Goal: Task Accomplishment & Management: Manage account settings

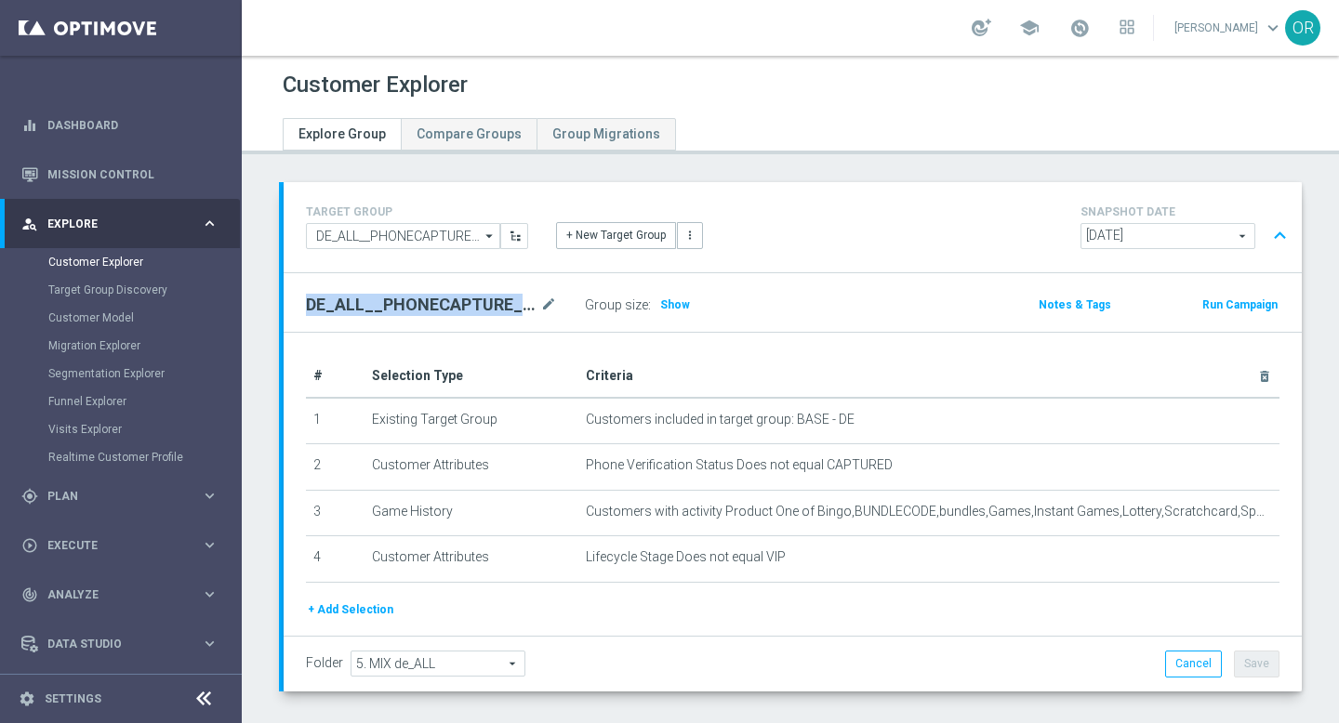
scroll to position [47, 0]
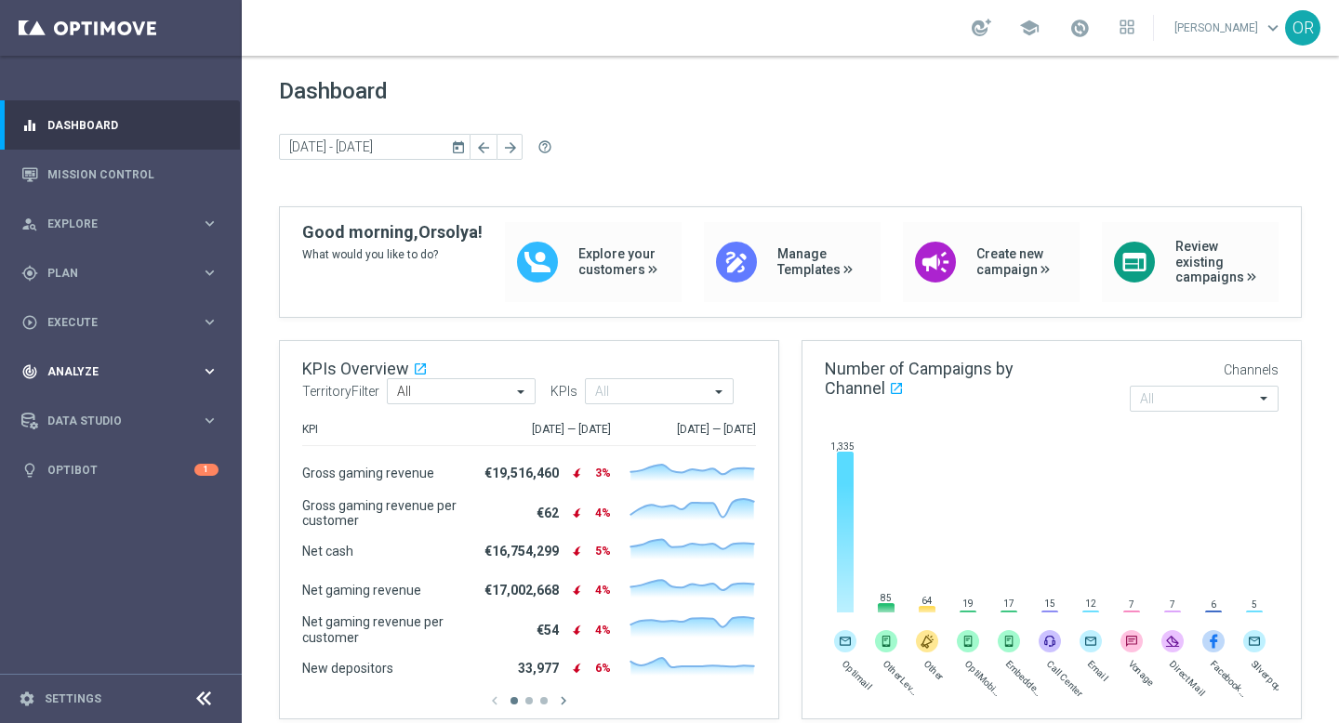
click at [90, 372] on span "Analyze" at bounding box center [123, 371] width 153 height 11
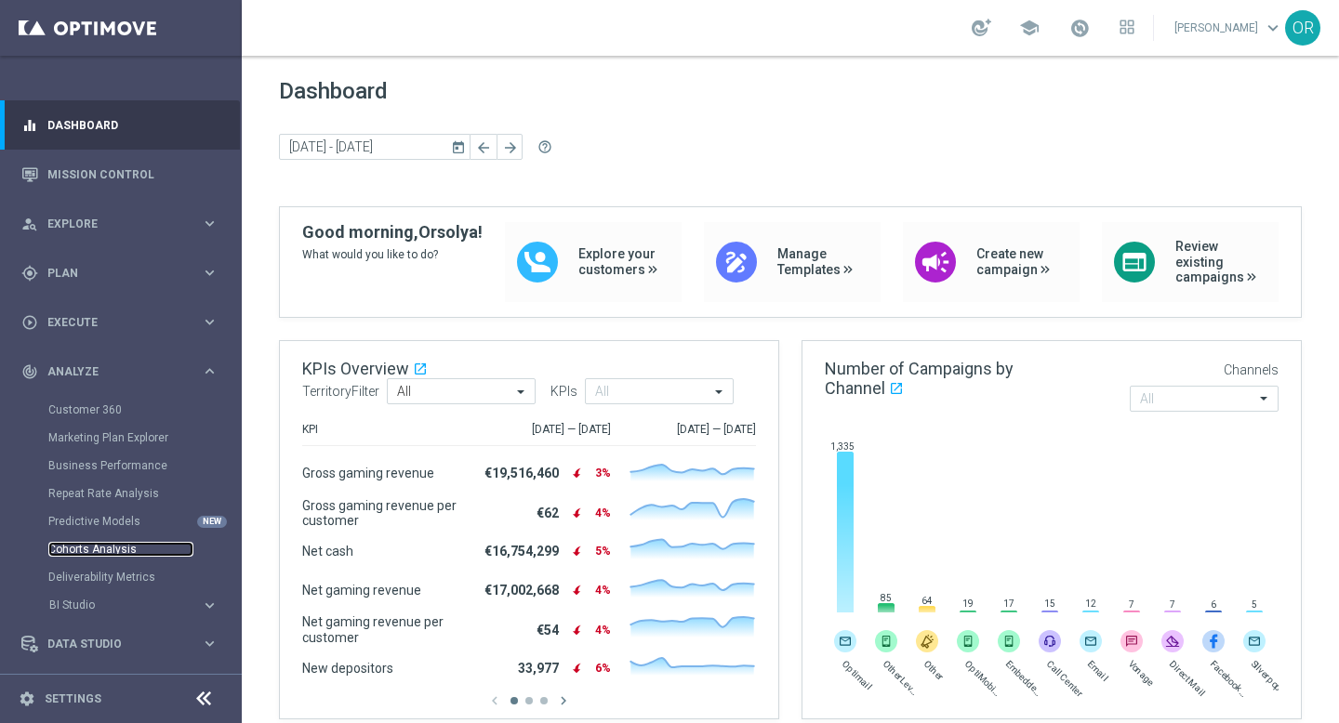
click at [117, 544] on link "Cohorts Analysis" at bounding box center [120, 549] width 145 height 15
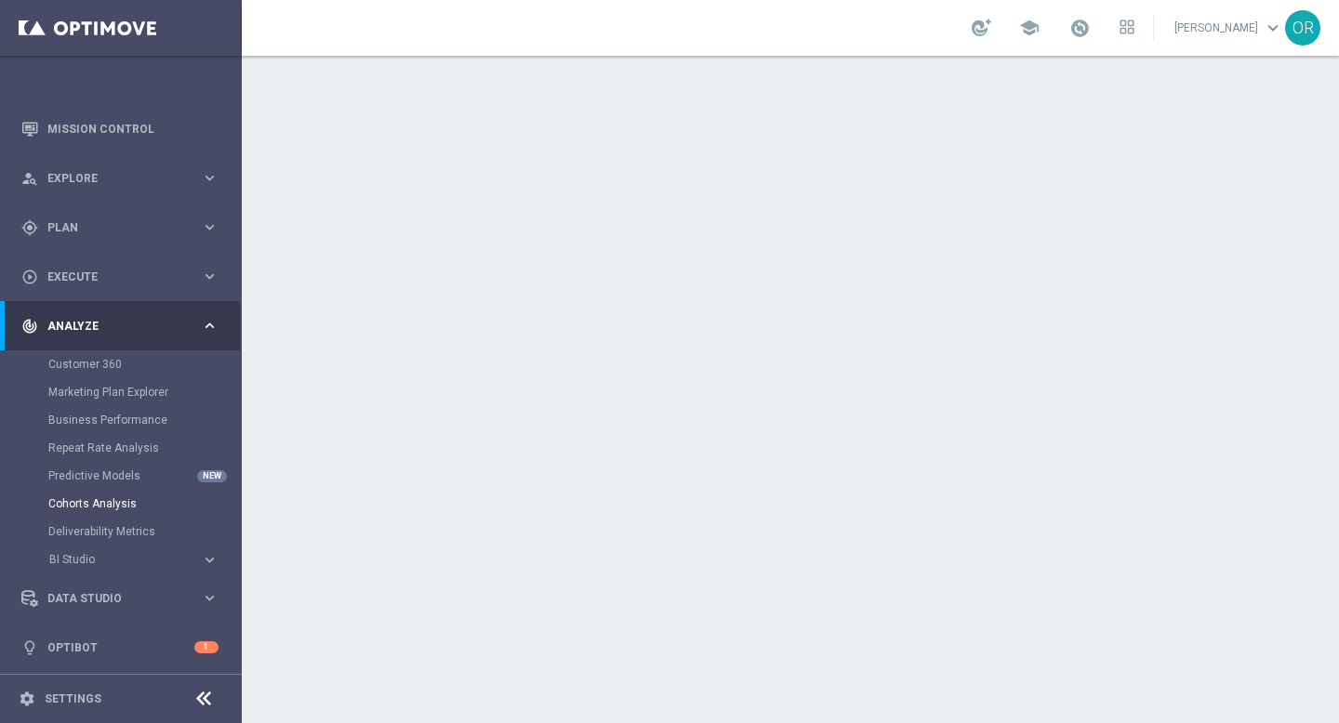
scroll to position [48, 0]
click at [133, 390] on link "Marketing Plan Explorer" at bounding box center [120, 389] width 145 height 15
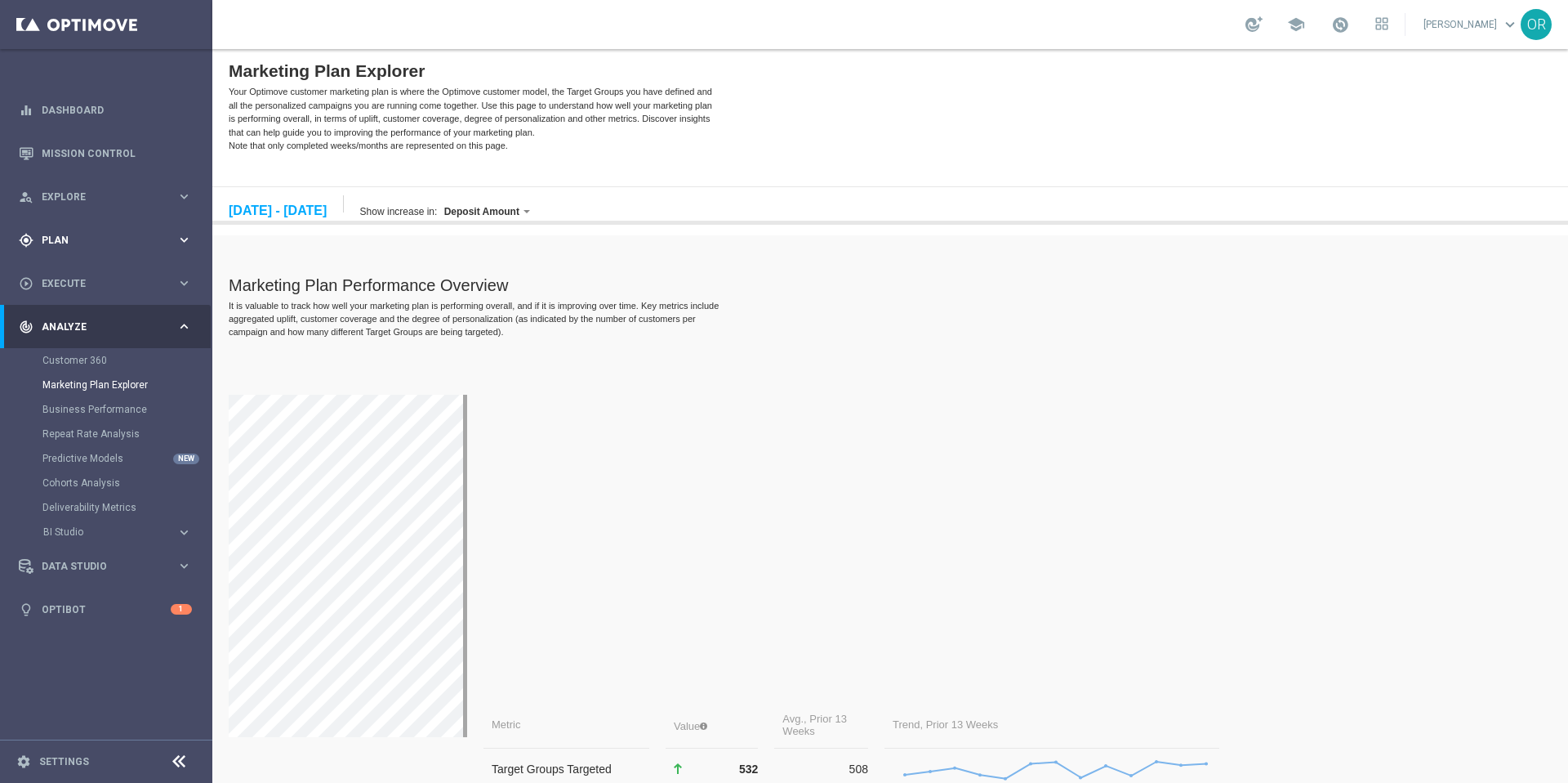
click at [94, 229] on div "gps_fixed Plan keyboard_arrow_right" at bounding box center [105, 239] width 211 height 43
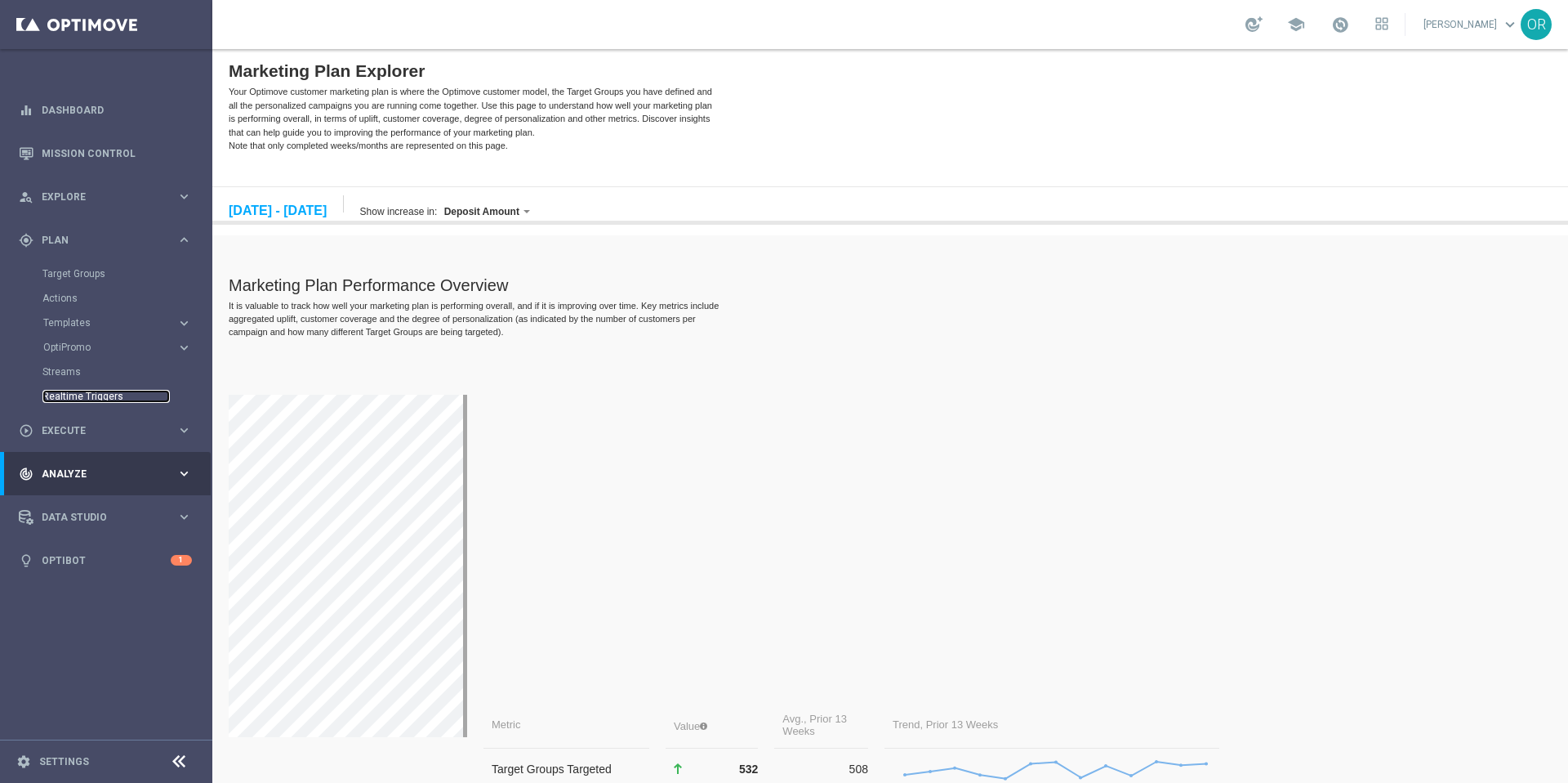
click at [115, 393] on link "Realtime Triggers" at bounding box center [105, 395] width 127 height 13
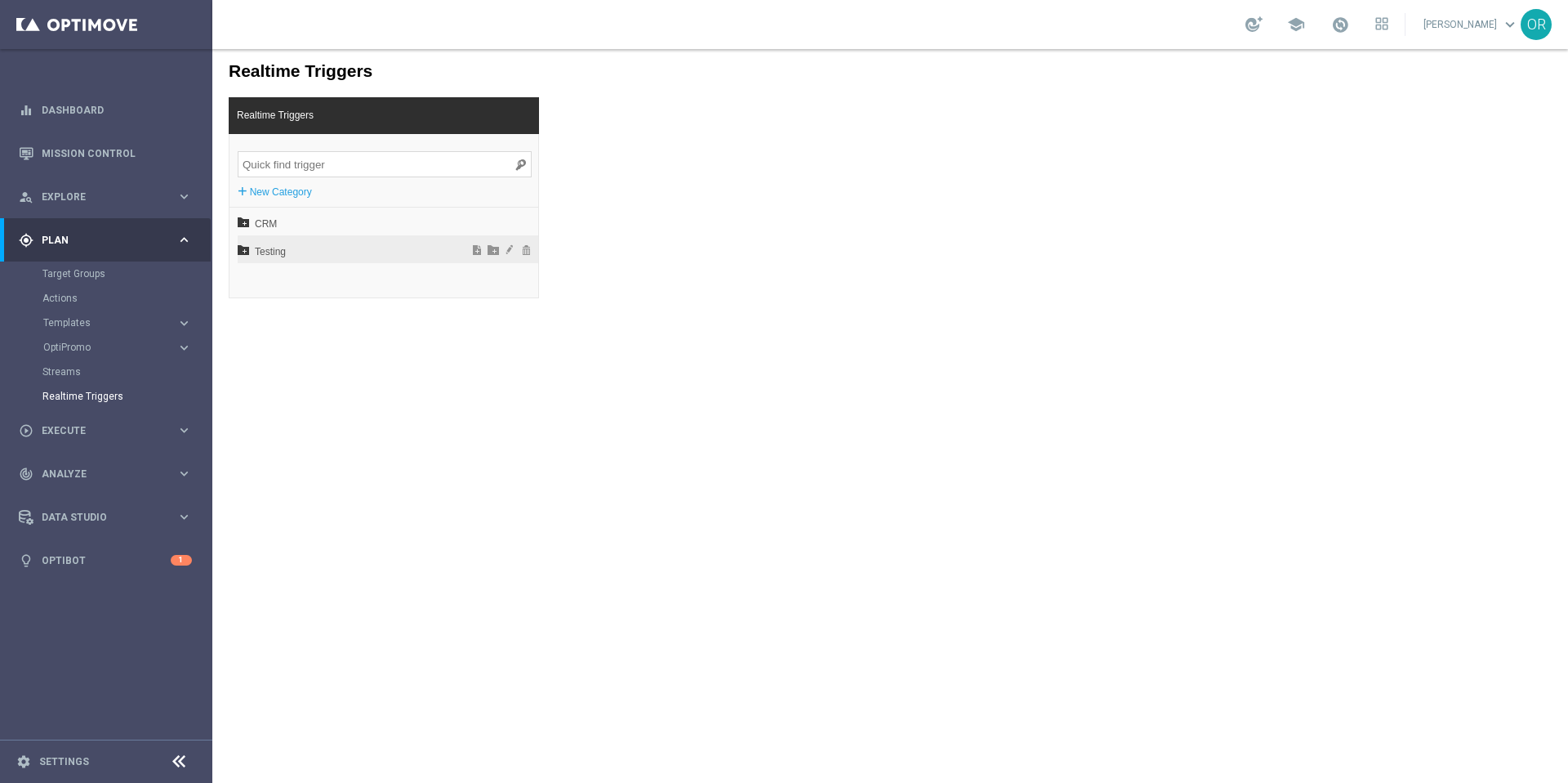
click at [307, 251] on span "Testing" at bounding box center [344, 252] width 180 height 28
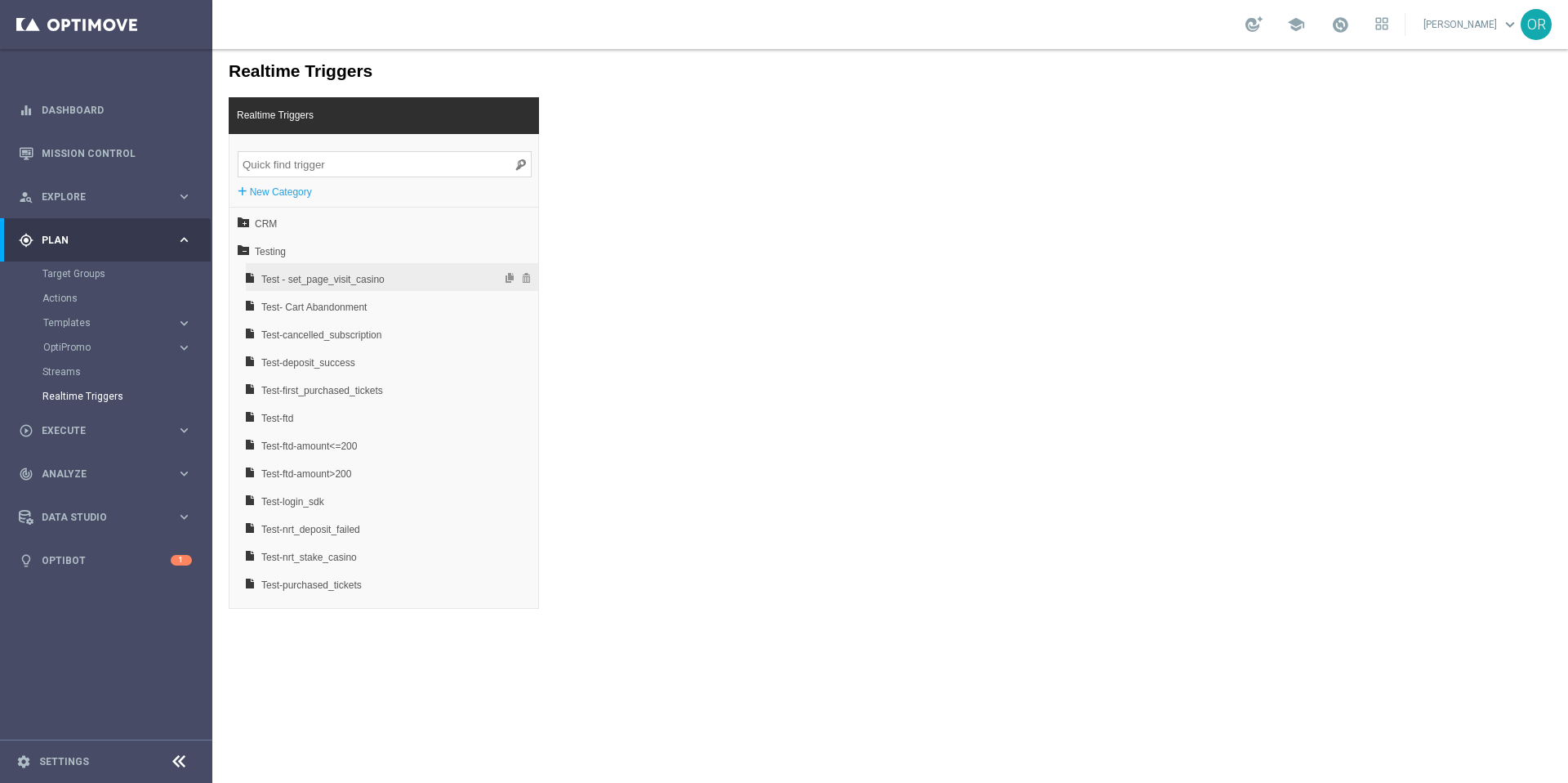
click at [351, 282] on span "Test - set_page_visit_casino" at bounding box center [349, 279] width 176 height 28
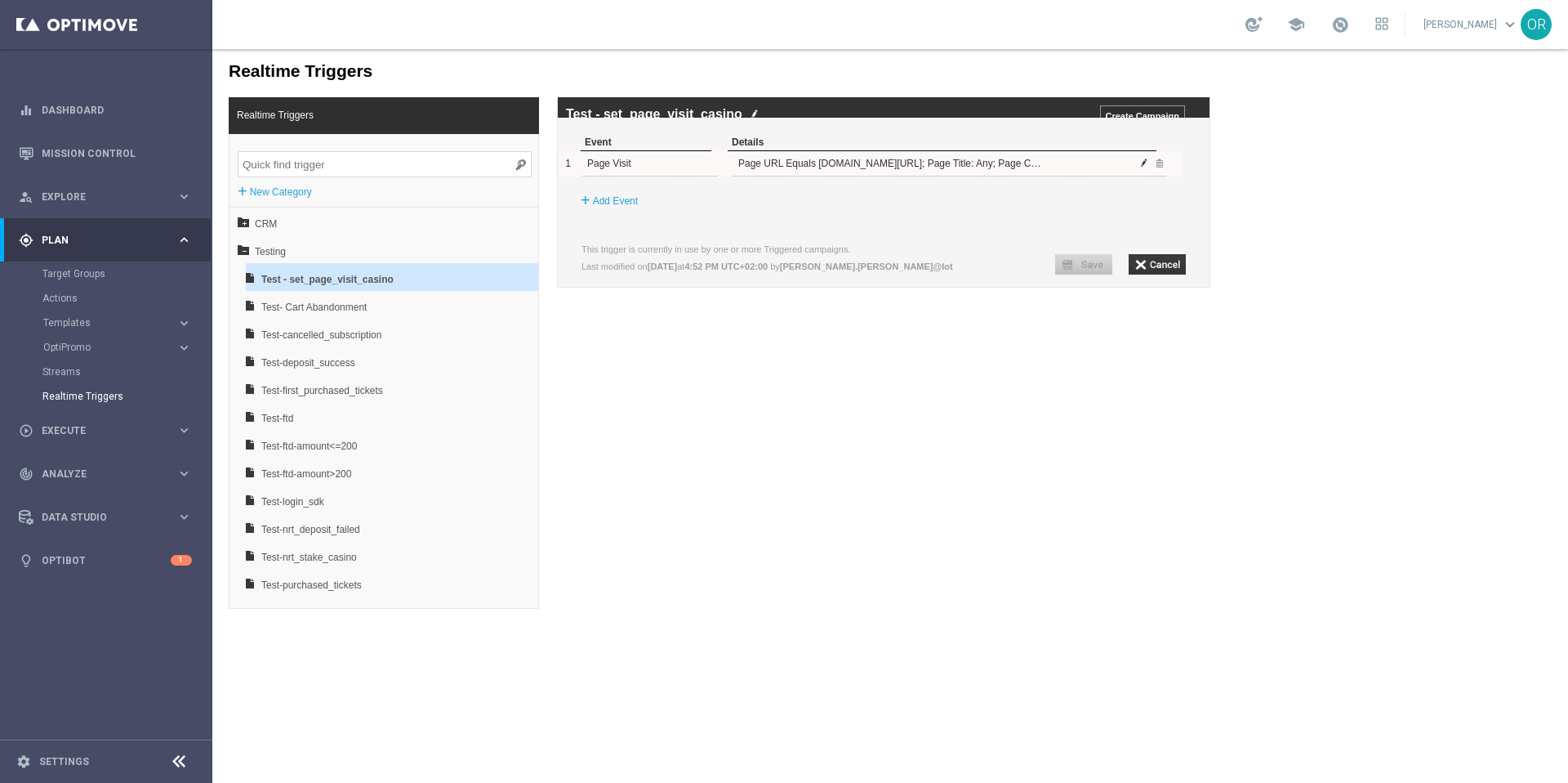
click at [1142, 168] on span at bounding box center [1144, 162] width 10 height 10
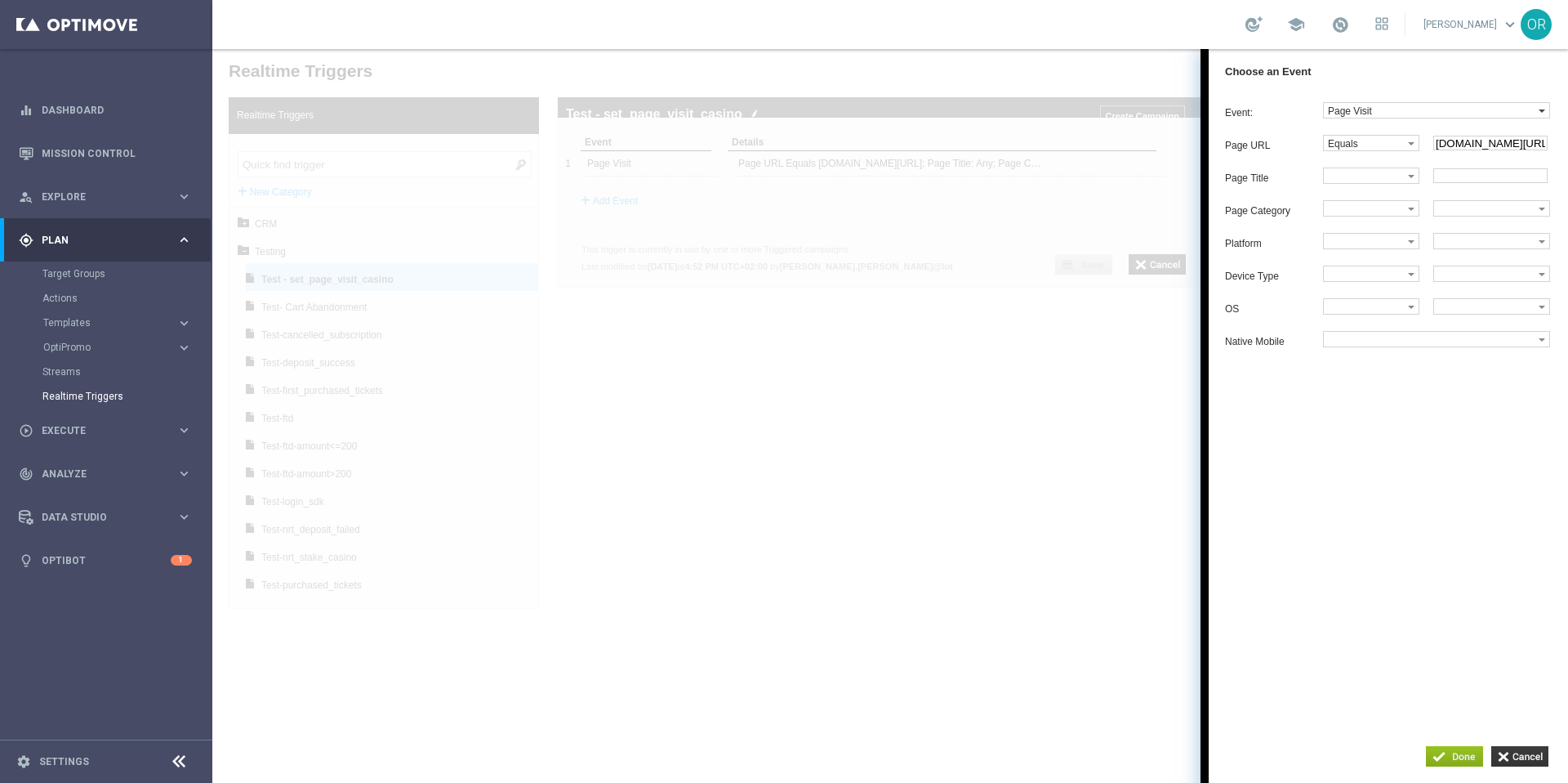
click at [1175, 112] on label "Page Visit" at bounding box center [1431, 110] width 214 height 15
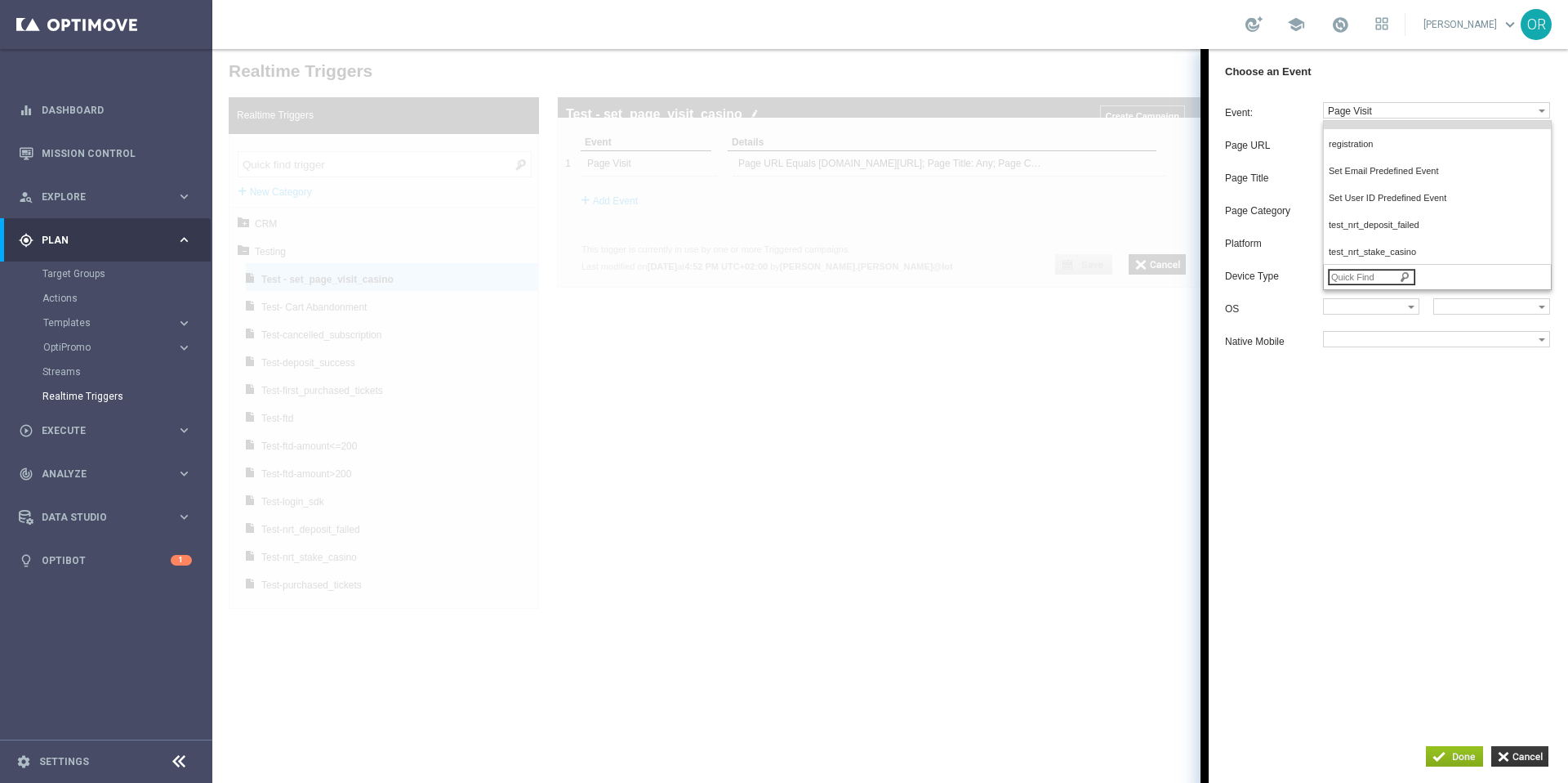
click at [1175, 285] on input "search" at bounding box center [1370, 277] width 87 height 17
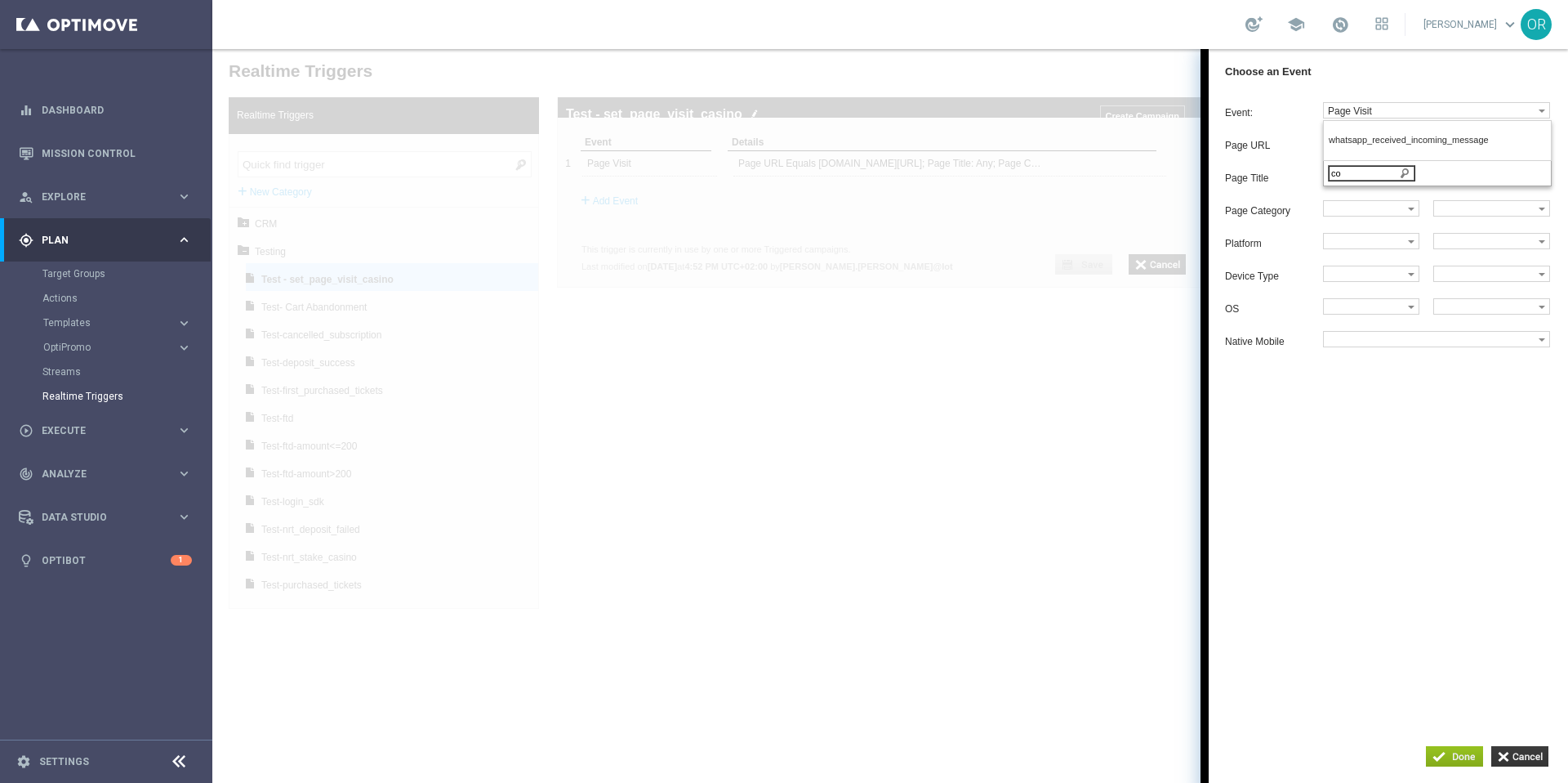
type input "c"
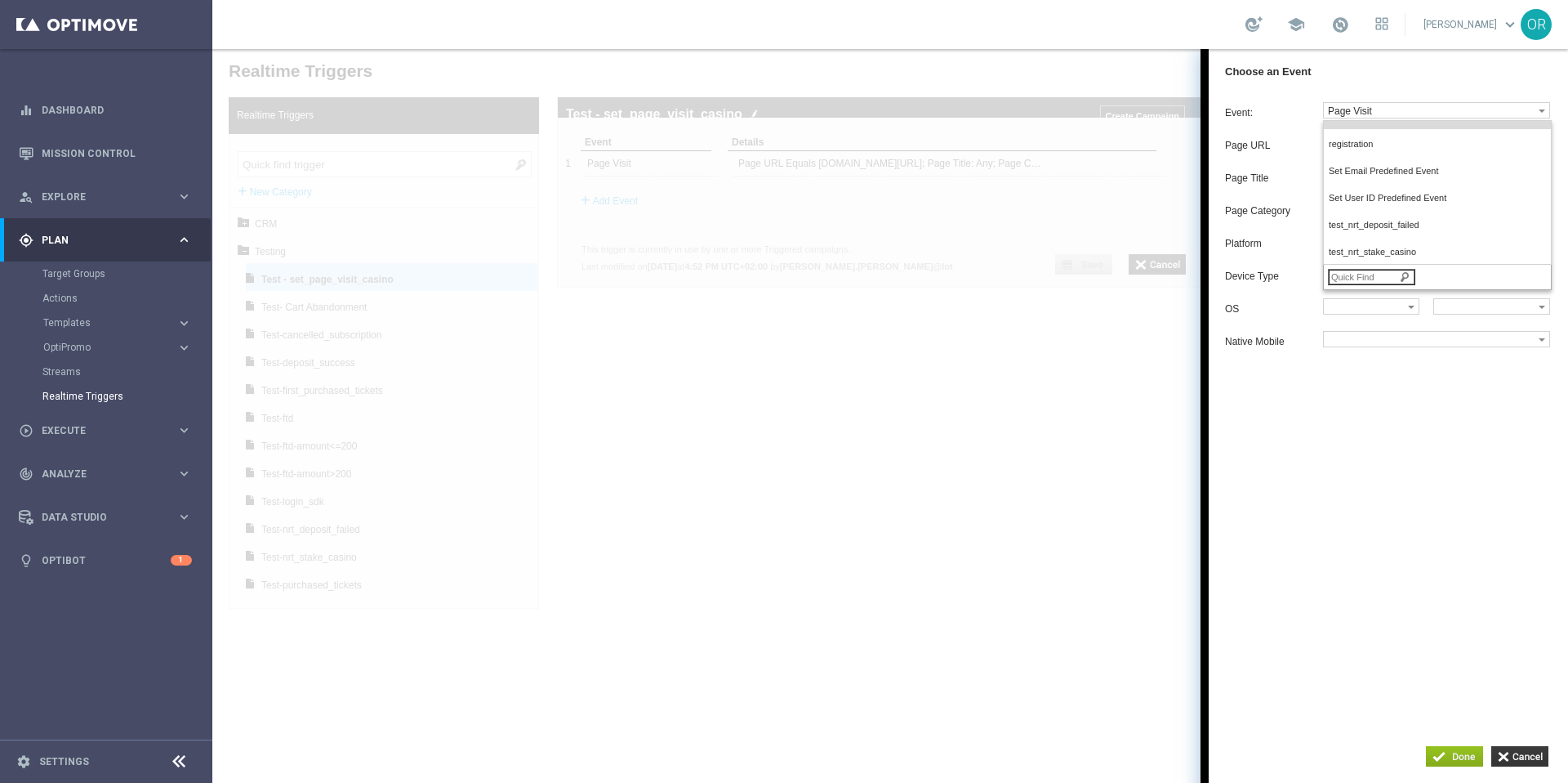
click at [1060, 402] on div at bounding box center [890, 416] width 1355 height 734
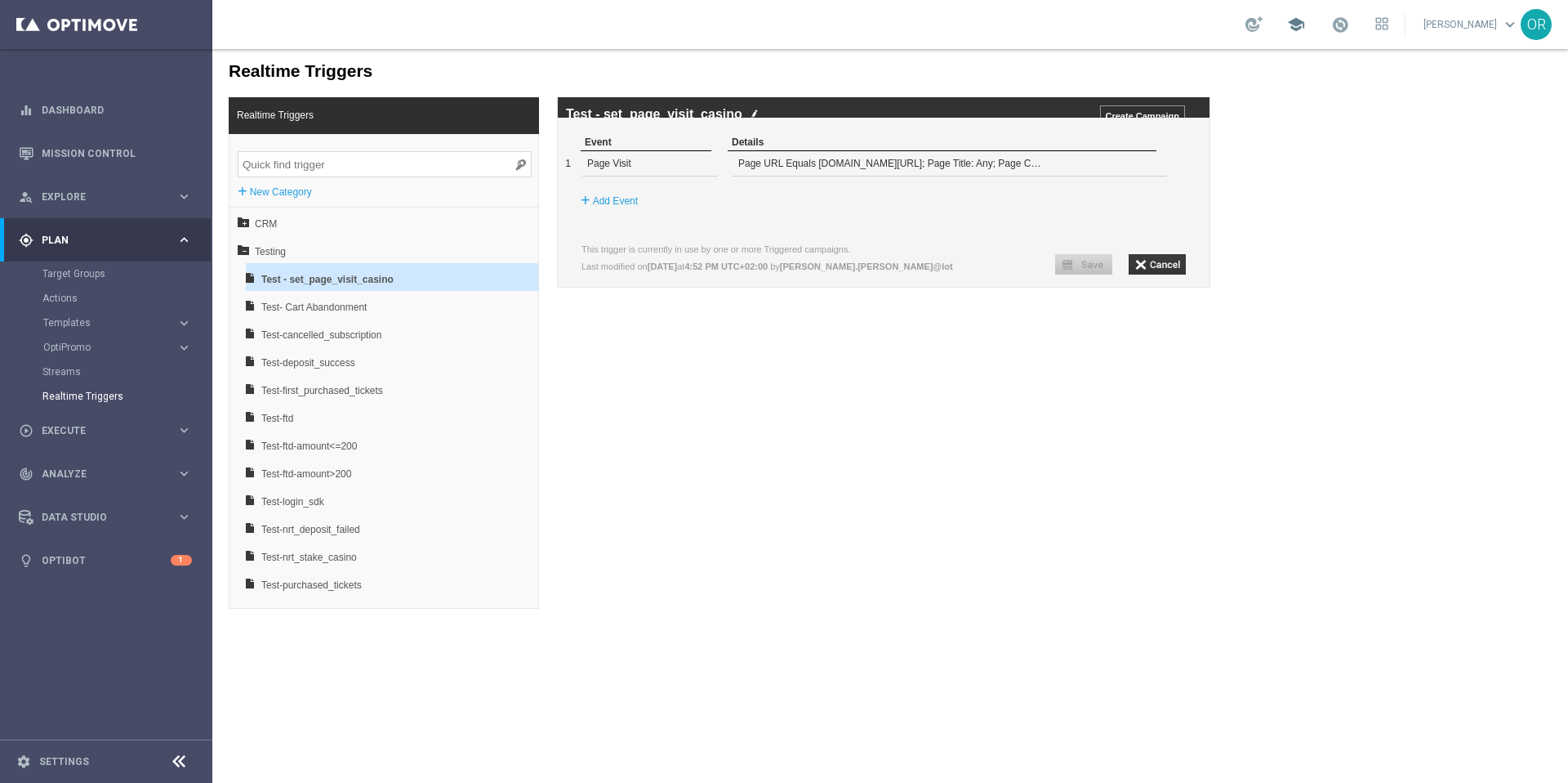
click at [1175, 20] on span "school" at bounding box center [1296, 25] width 18 height 18
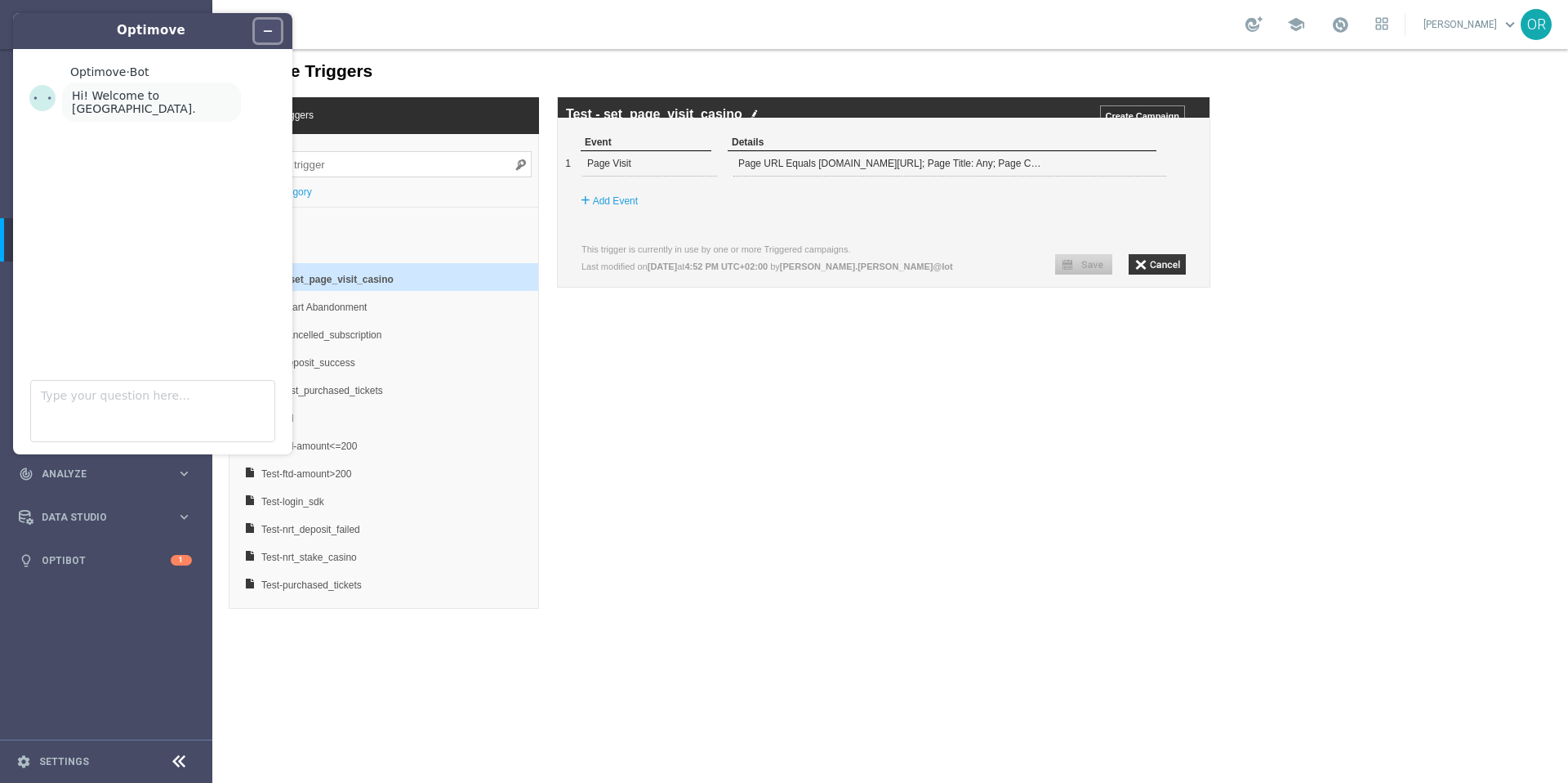
click at [268, 31] on icon "Minimize widget" at bounding box center [268, 31] width 7 height 0
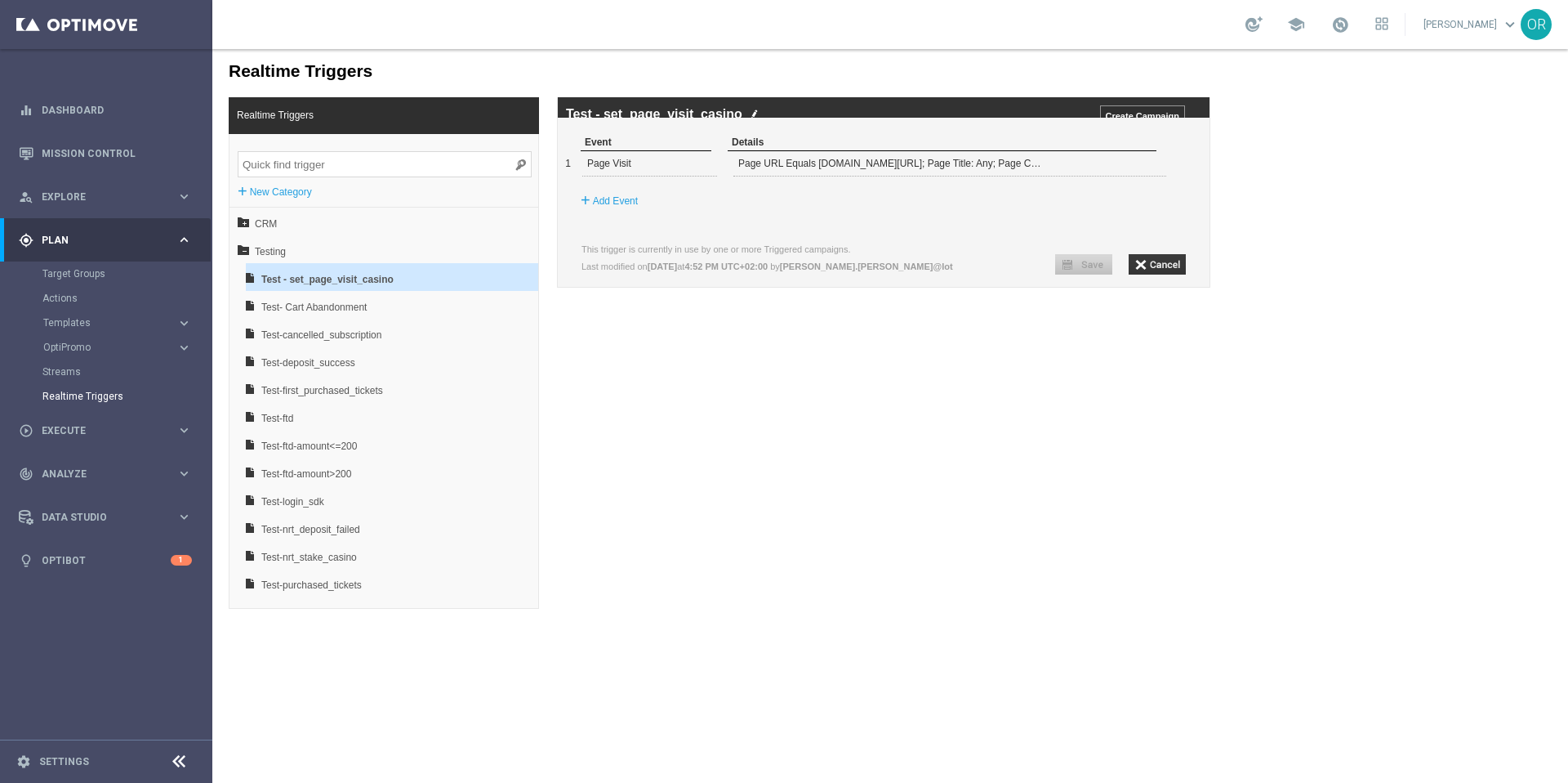
click at [1175, 28] on span "keyboard_arrow_down" at bounding box center [1510, 25] width 18 height 18
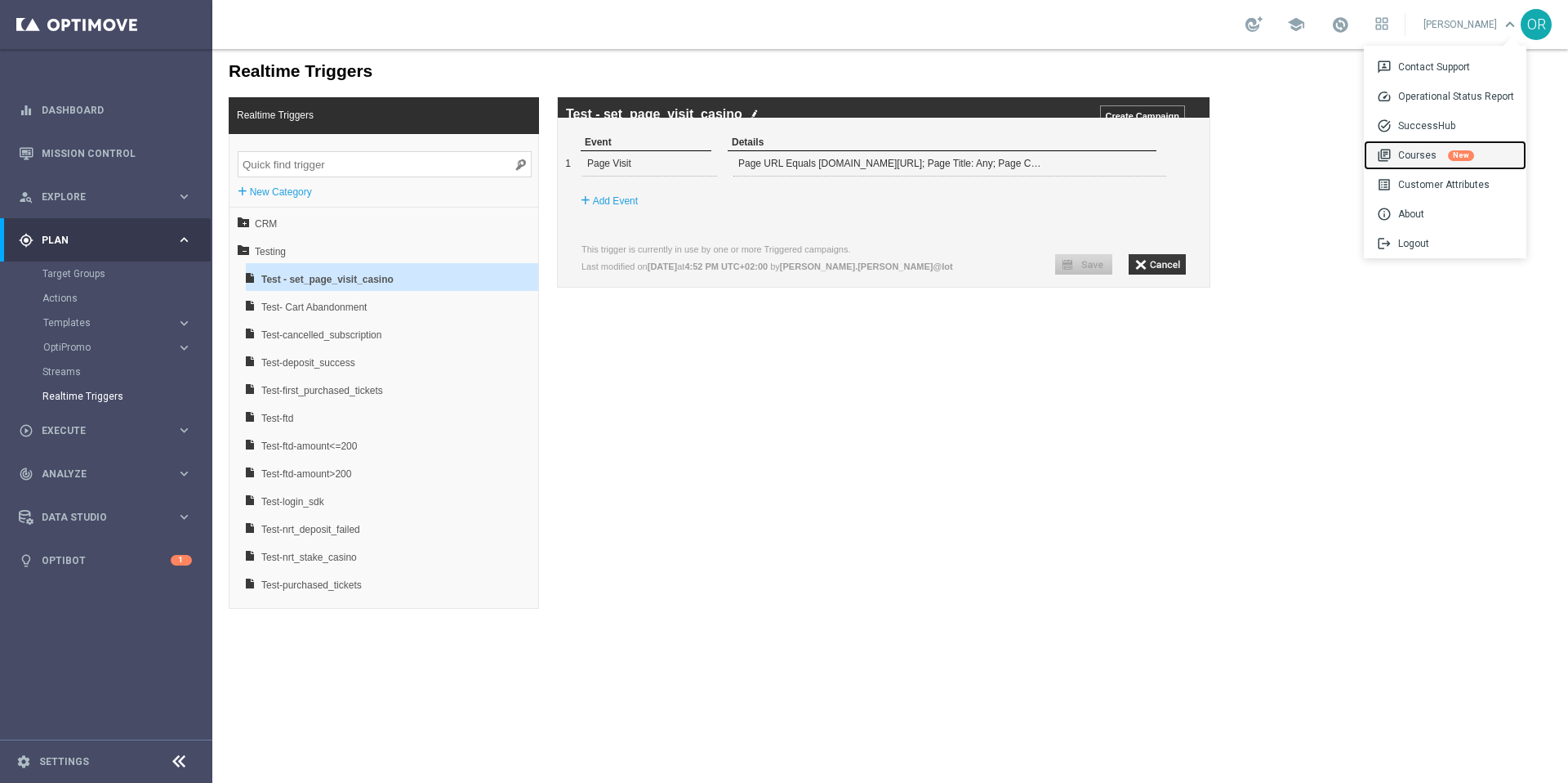
click at [1175, 161] on div "library_books Courses New" at bounding box center [1444, 155] width 163 height 29
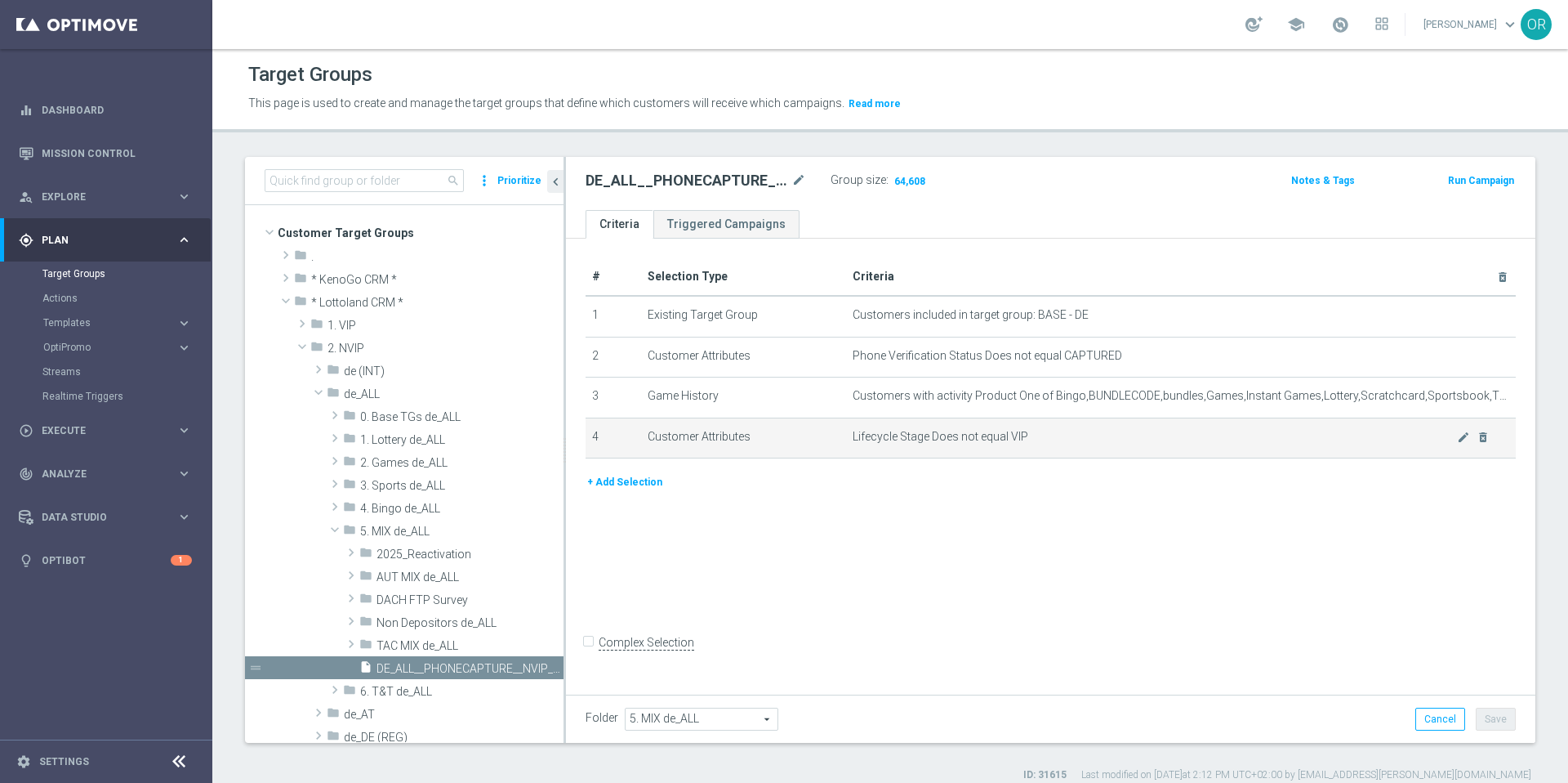
scroll to position [97, 0]
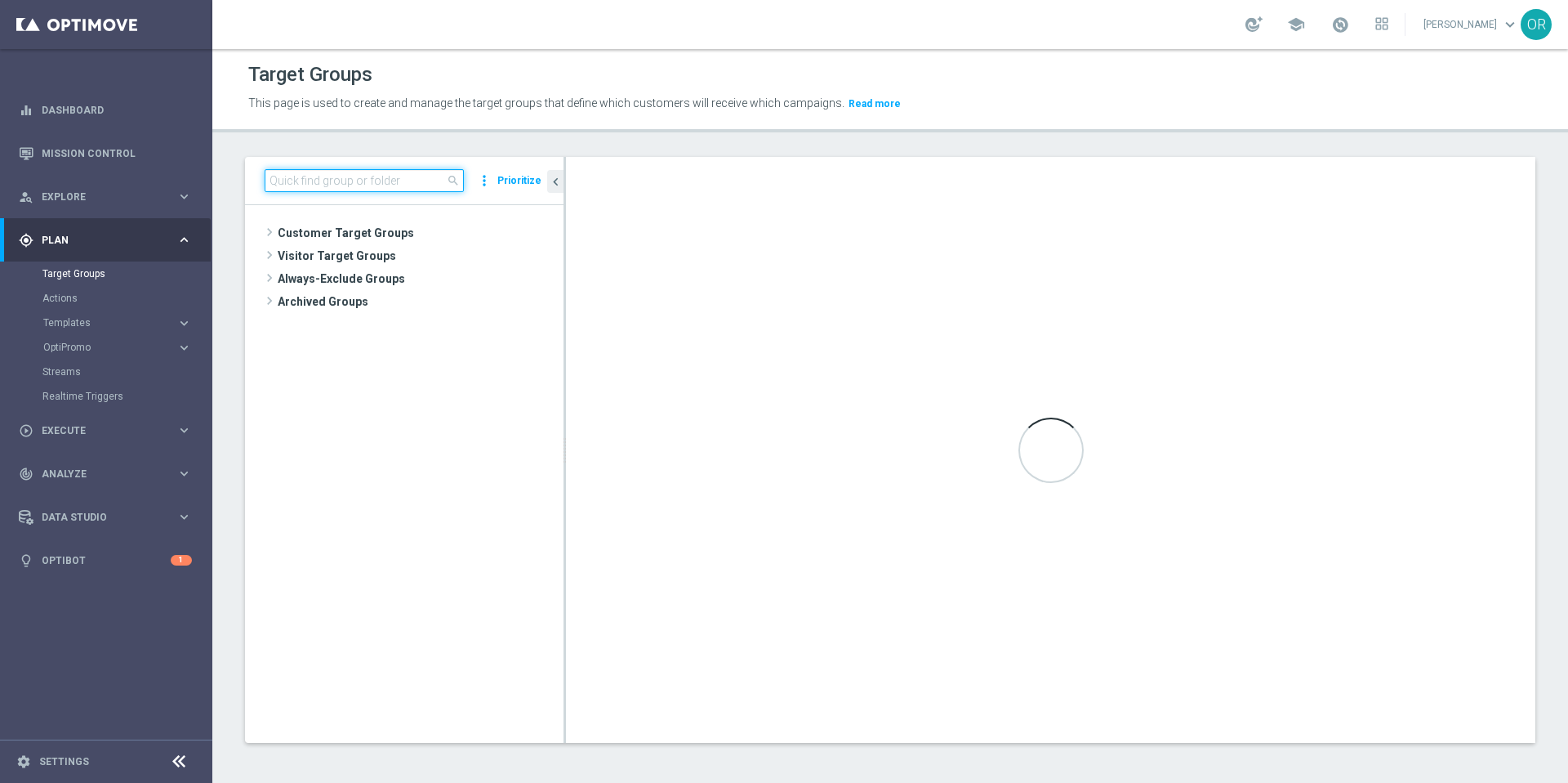
click at [386, 180] on input at bounding box center [364, 180] width 199 height 23
type input "phone"
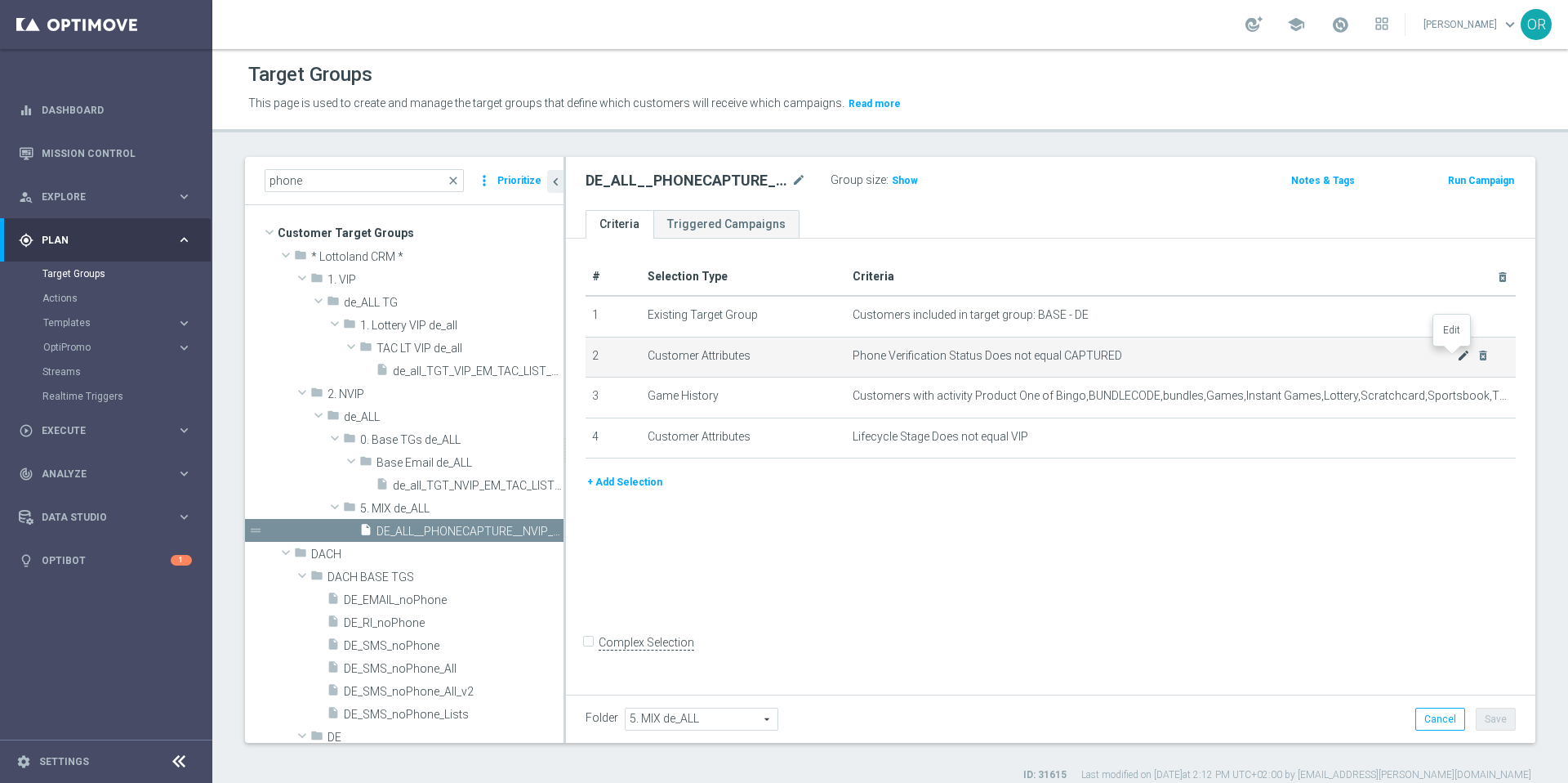
click at [1456, 353] on icon "mode_edit" at bounding box center [1463, 355] width 13 height 13
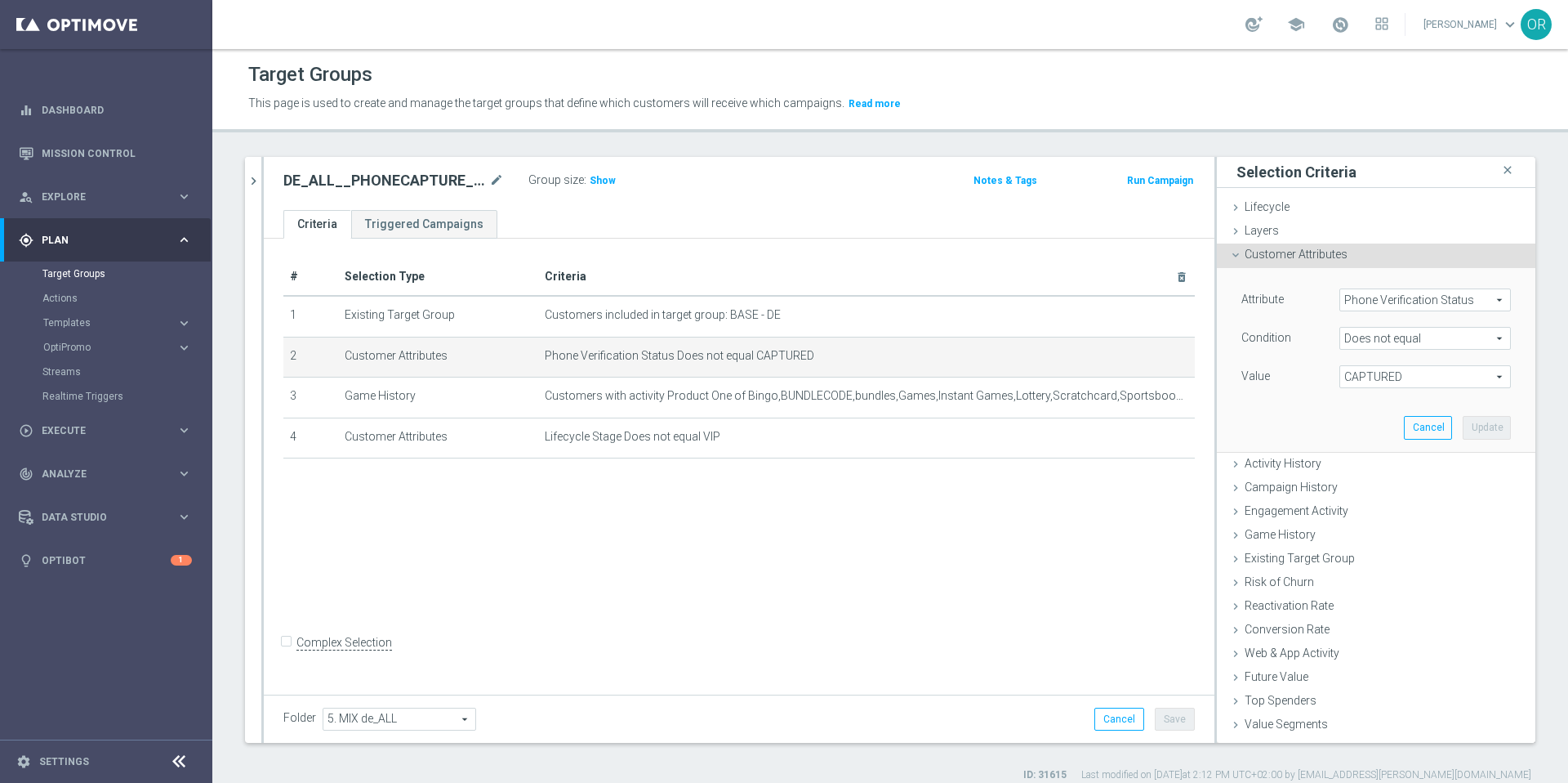
click at [1412, 381] on span "CAPTURED" at bounding box center [1424, 376] width 170 height 21
click at [1287, 392] on div "Attribute Phone Verification Status Phone Verification Status arrow_drop_down s…" at bounding box center [1376, 359] width 294 height 183
click at [1400, 341] on span "Does not equal" at bounding box center [1424, 338] width 170 height 21
click at [1377, 423] on span "Does not equal" at bounding box center [1425, 426] width 155 height 13
click at [672, 516] on div "# Selection Type Criteria delete_forever 1 Existing Target Group Customers incl…" at bounding box center [739, 463] width 950 height 451
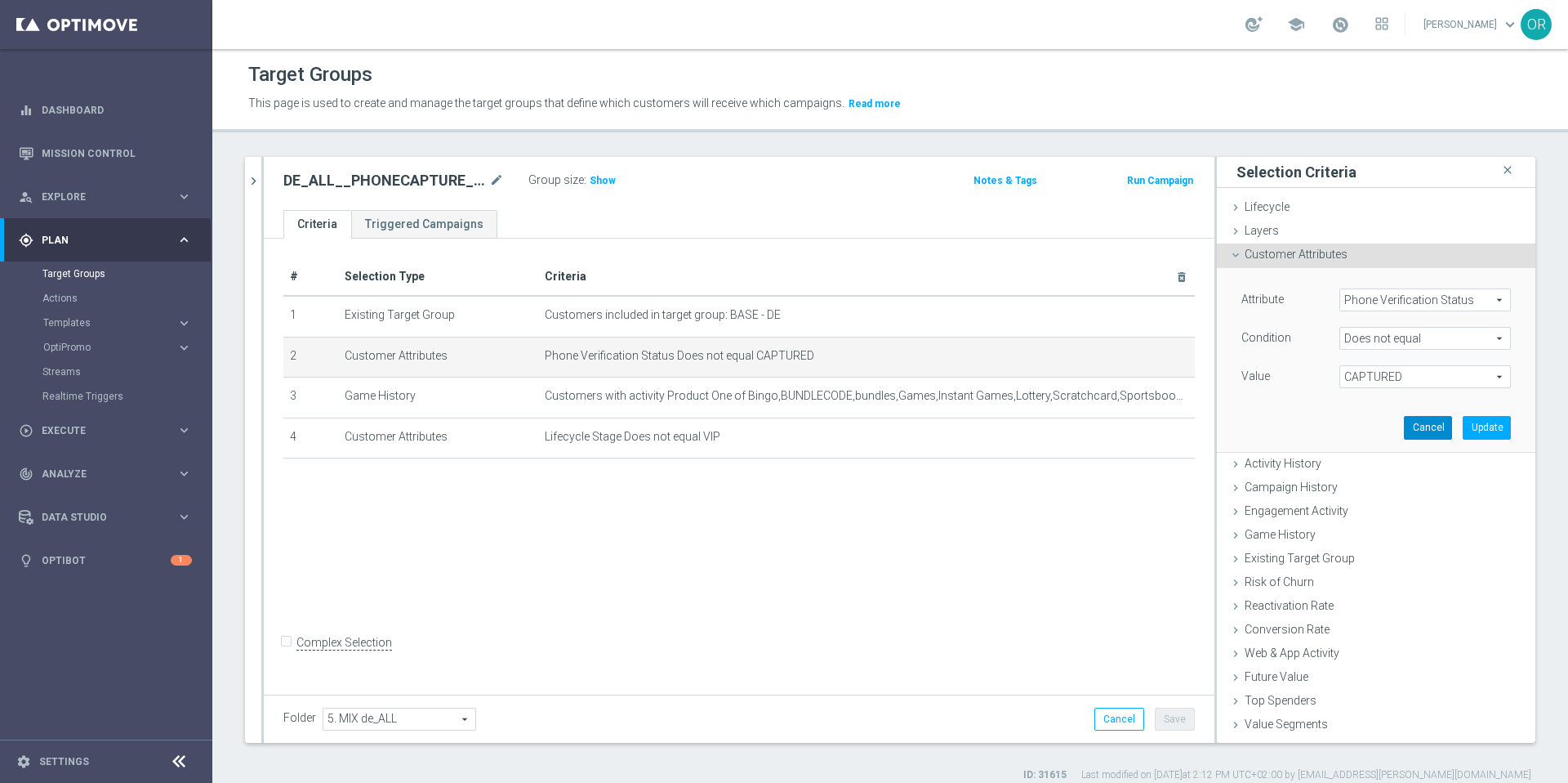
click at [1408, 428] on button "Cancel" at bounding box center [1427, 427] width 48 height 23
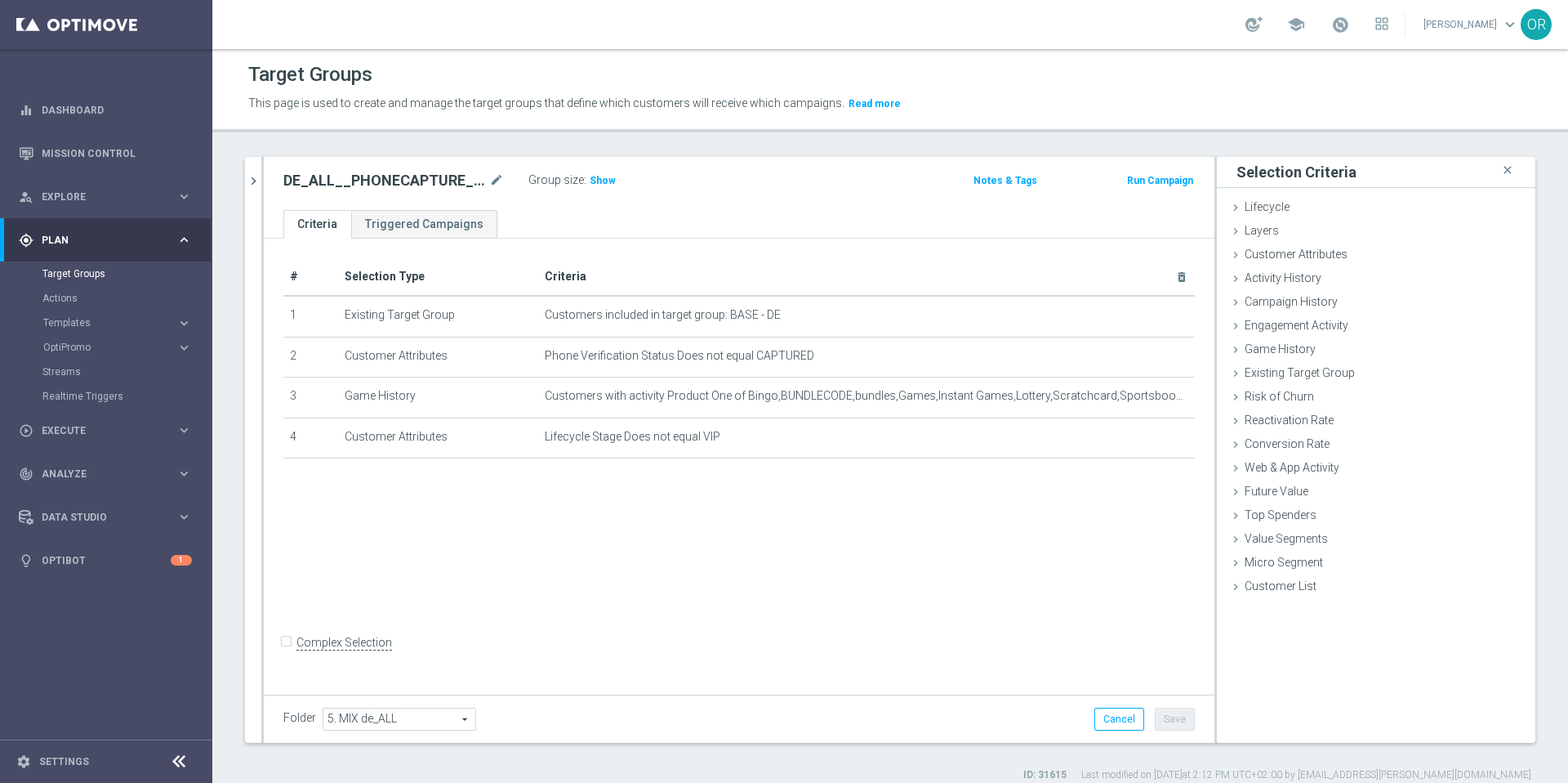
click at [562, 512] on div "# Selection Type Criteria delete_forever 1 Existing Target Group Customers incl…" at bounding box center [739, 463] width 950 height 451
click at [412, 543] on div "# Selection Type Criteria delete_forever 1 Existing Target Group Customers incl…" at bounding box center [739, 463] width 950 height 451
click at [1320, 254] on span "Customer Attributes" at bounding box center [1296, 254] width 103 height 13
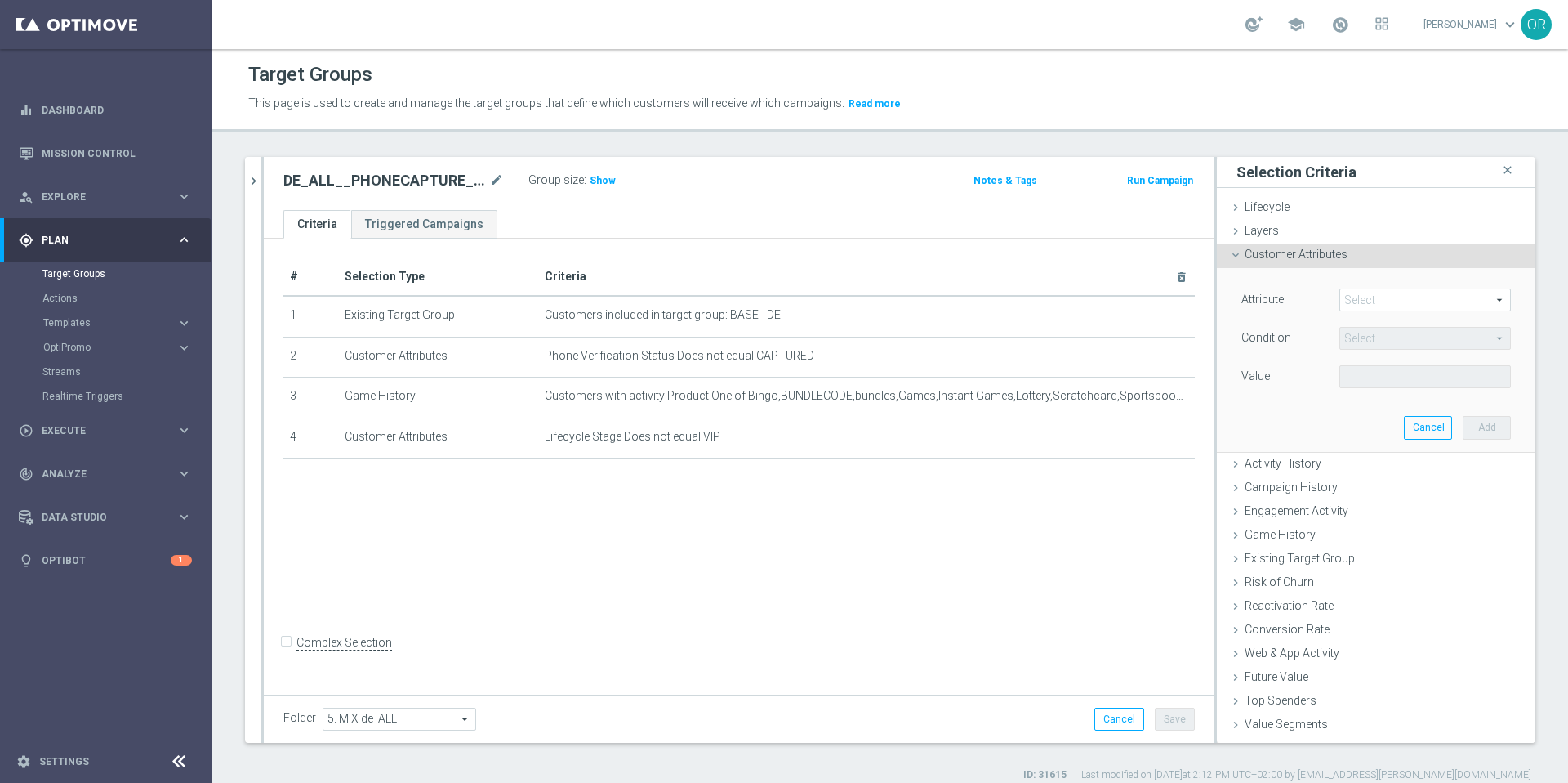
click at [1364, 301] on span at bounding box center [1424, 300] width 170 height 21
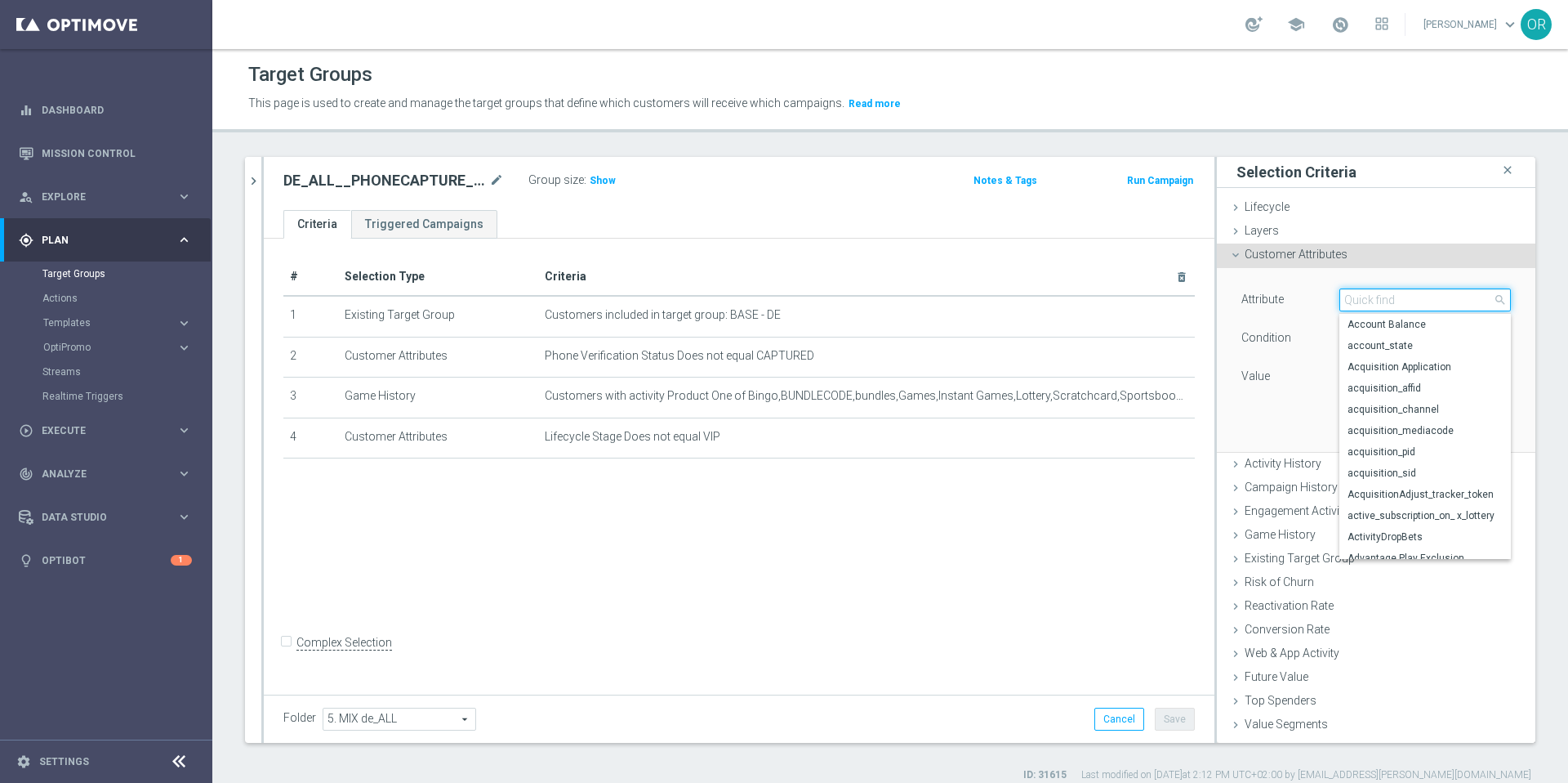
click at [1374, 295] on input "search" at bounding box center [1424, 300] width 171 height 23
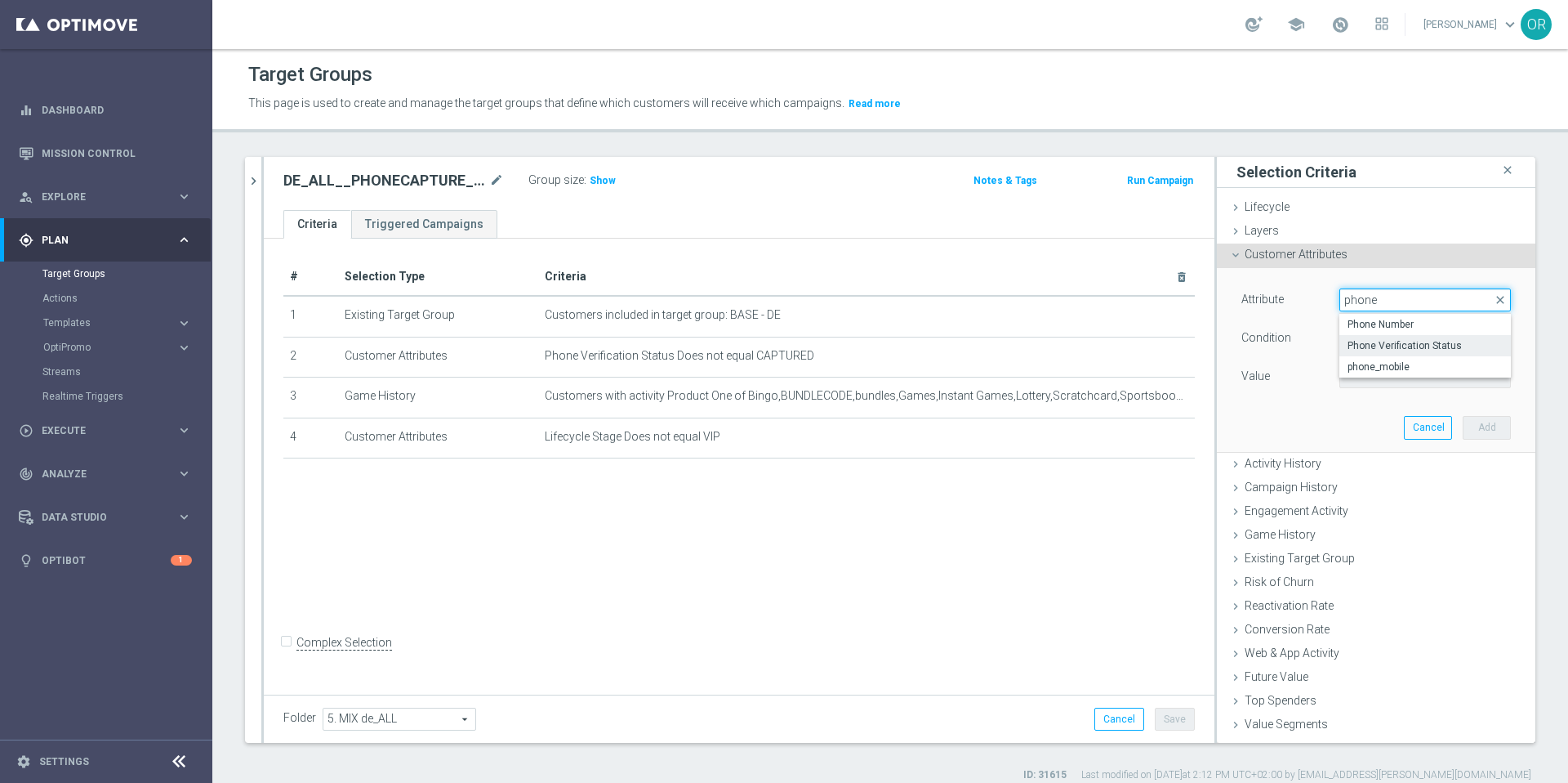
type input "phone"
click at [1407, 347] on span "Phone Verification Status" at bounding box center [1425, 345] width 155 height 13
type input "Phone Verification Status"
click at [1389, 344] on span "Equals" at bounding box center [1424, 338] width 170 height 21
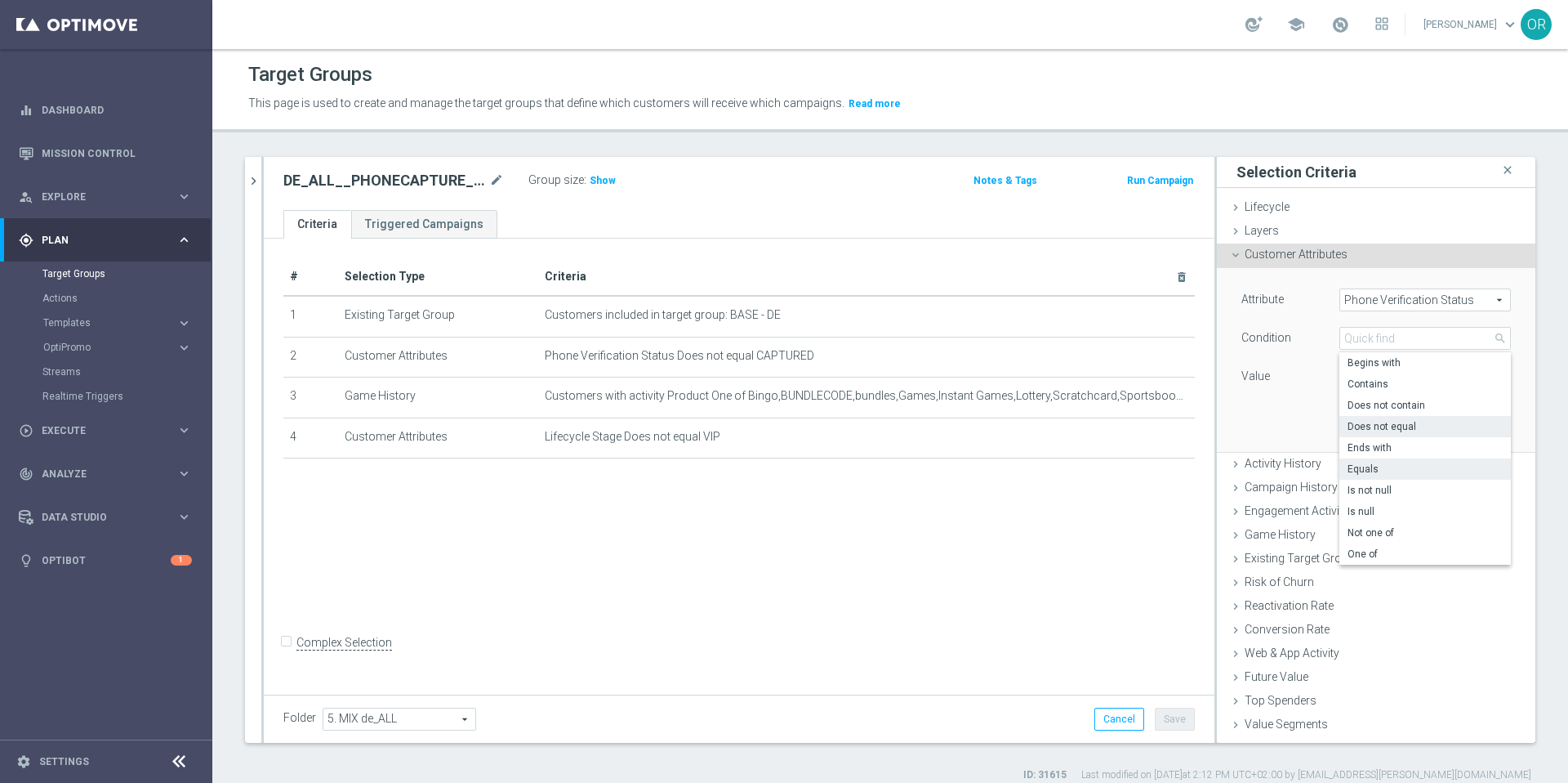
click at [1391, 423] on span "Does not equal" at bounding box center [1425, 426] width 155 height 13
type input "Does not equal"
click at [1387, 379] on span at bounding box center [1424, 376] width 170 height 21
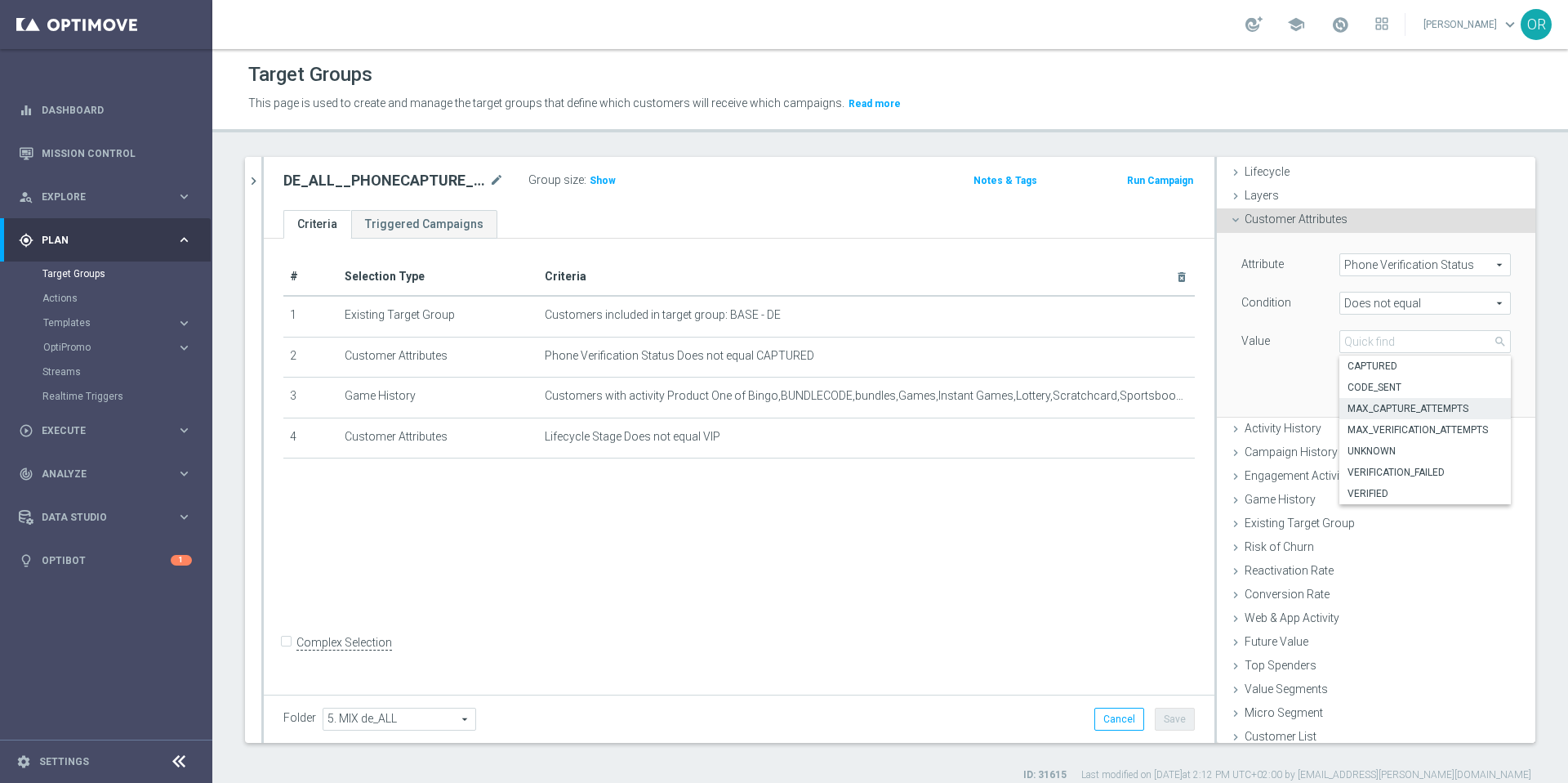
scroll to position [42, 0]
click at [1390, 482] on span "VERIFIED" at bounding box center [1425, 486] width 155 height 13
type input "VERIFIED"
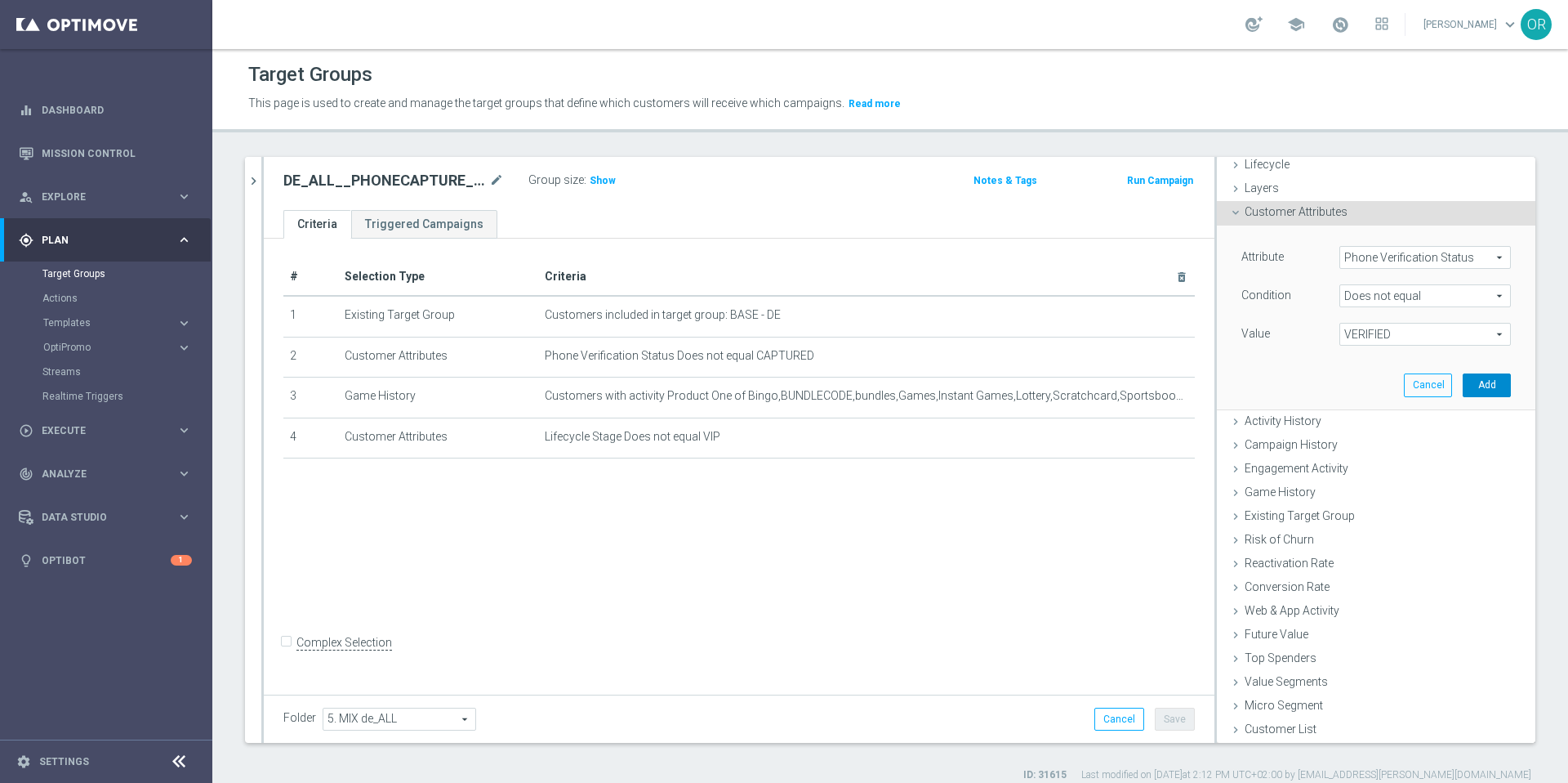
click at [1463, 388] on button "Add" at bounding box center [1486, 385] width 48 height 23
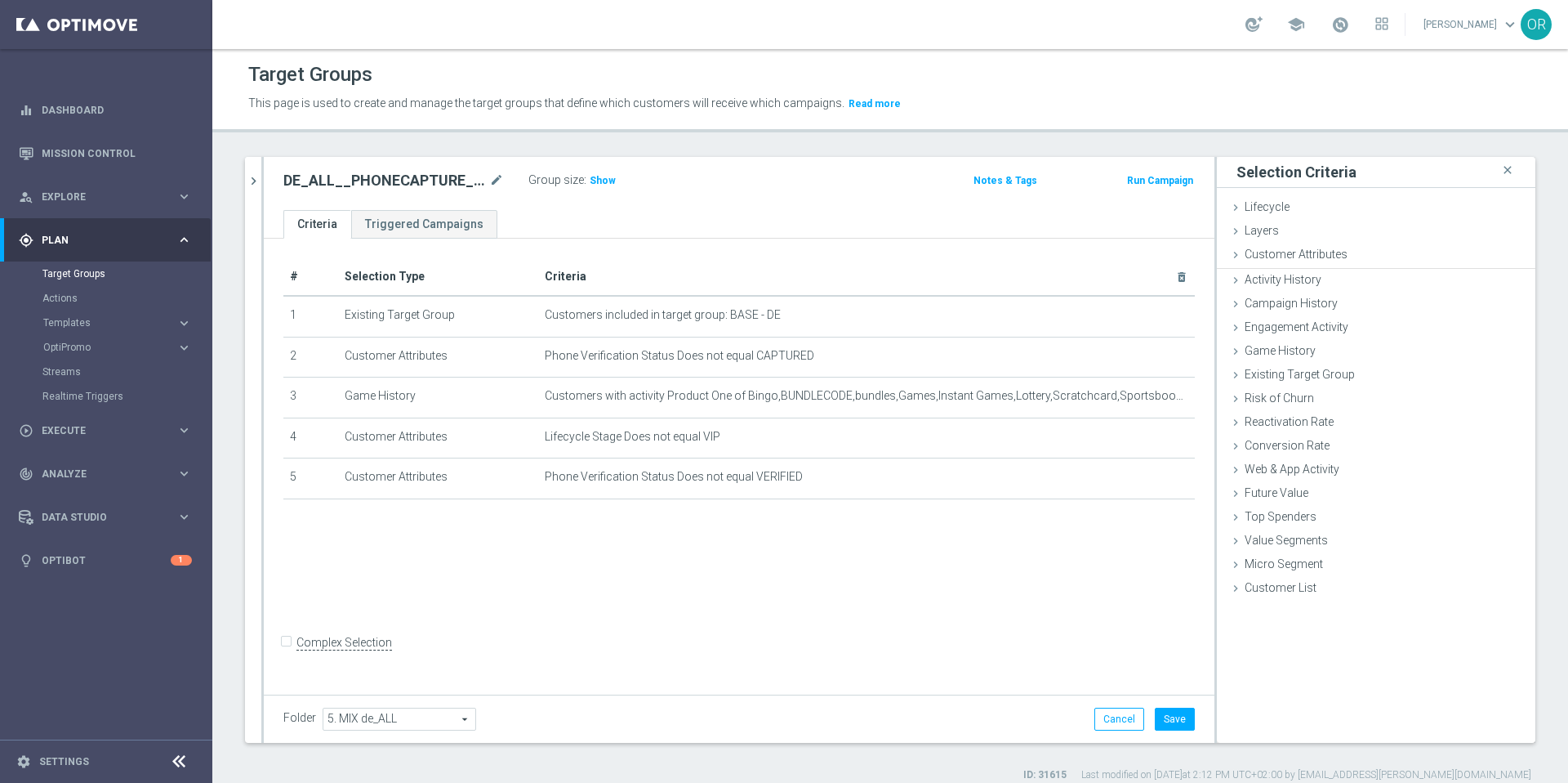
scroll to position [0, 0]
click at [597, 179] on span "Show" at bounding box center [603, 180] width 26 height 11
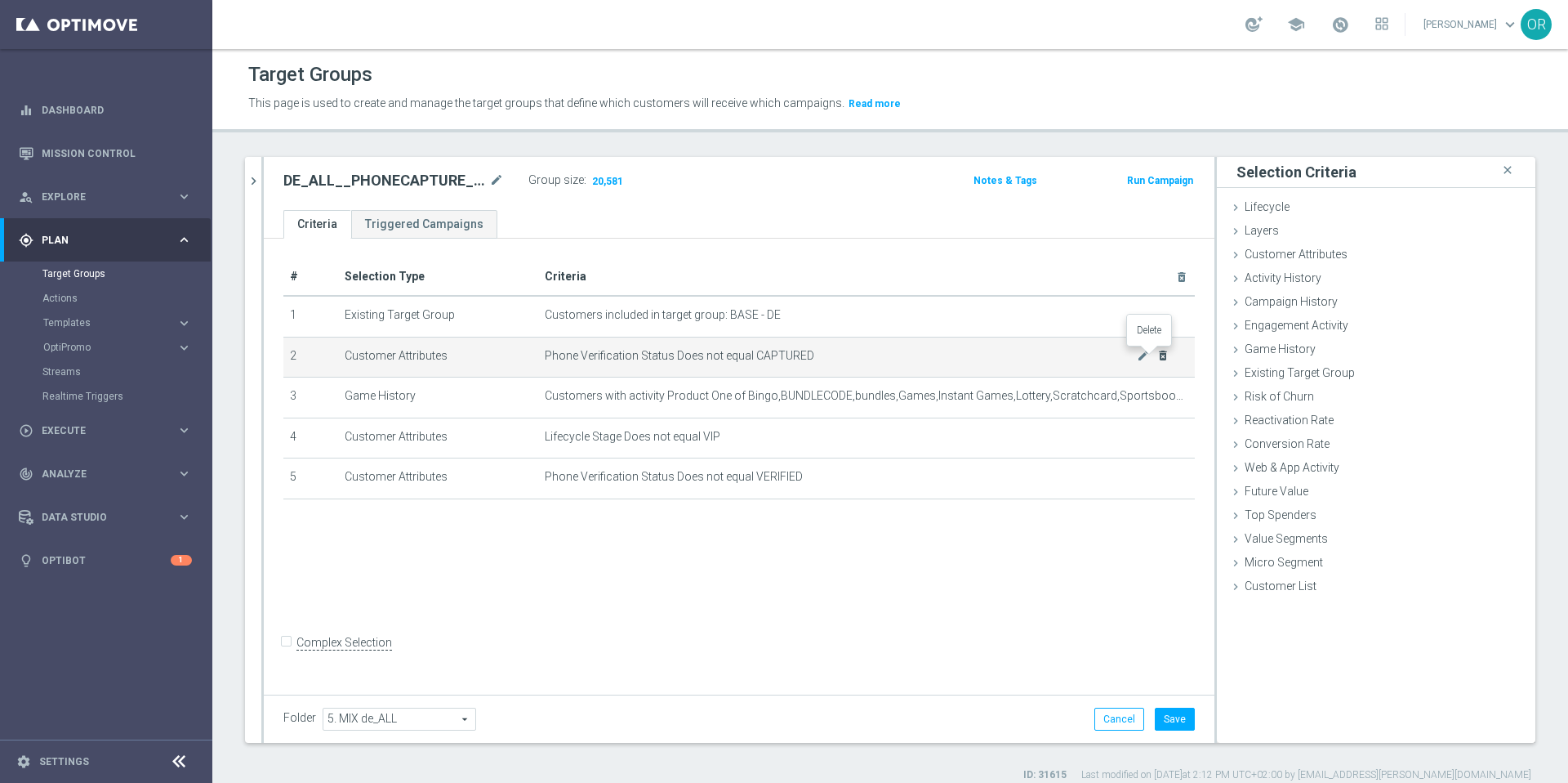
click at [1156, 357] on icon "delete_forever" at bounding box center [1162, 355] width 13 height 13
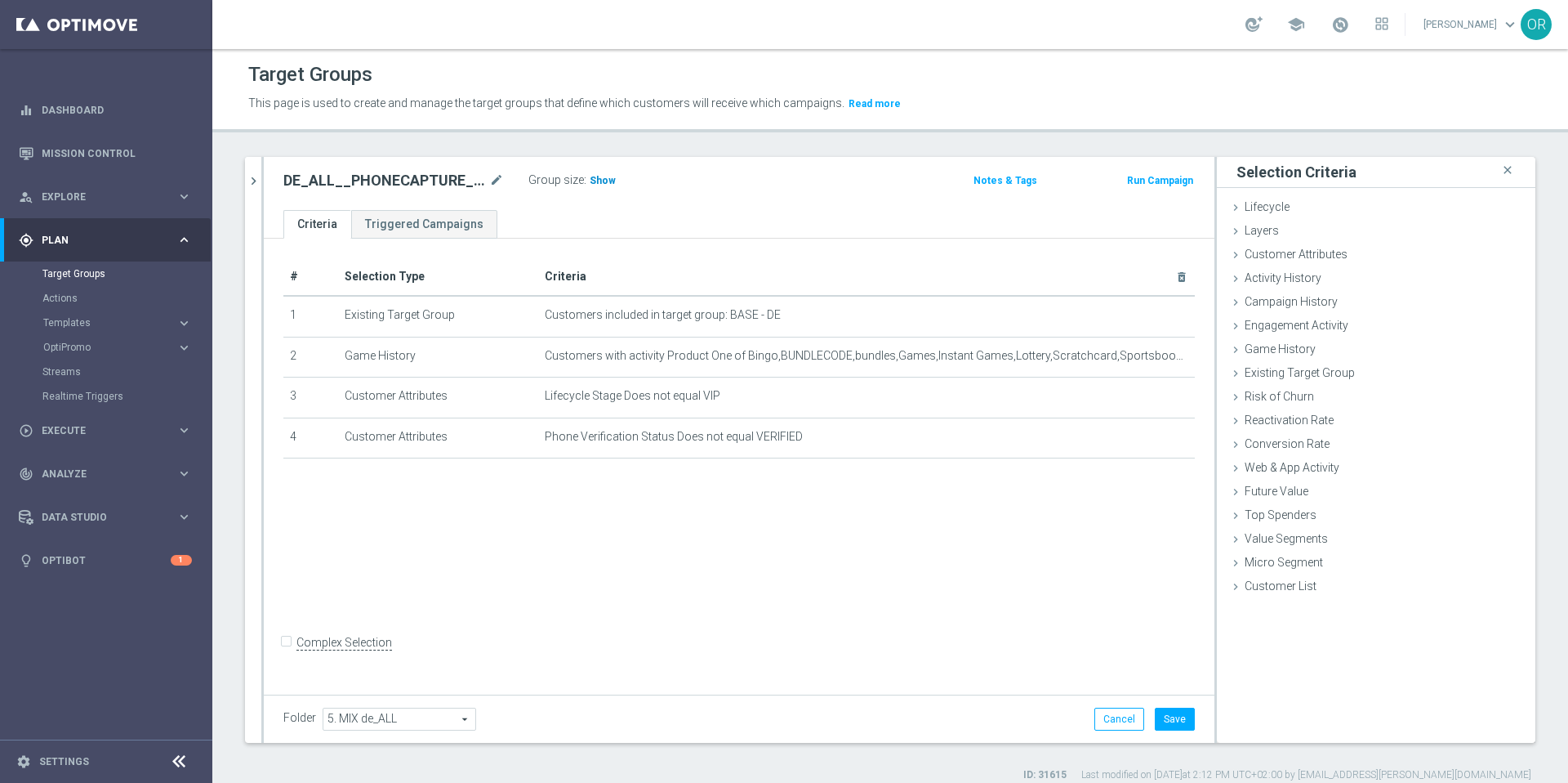
click at [603, 184] on span "Show" at bounding box center [603, 180] width 26 height 11
click at [1156, 395] on icon "delete_forever" at bounding box center [1162, 395] width 13 height 13
click at [596, 183] on span "Show" at bounding box center [603, 180] width 26 height 11
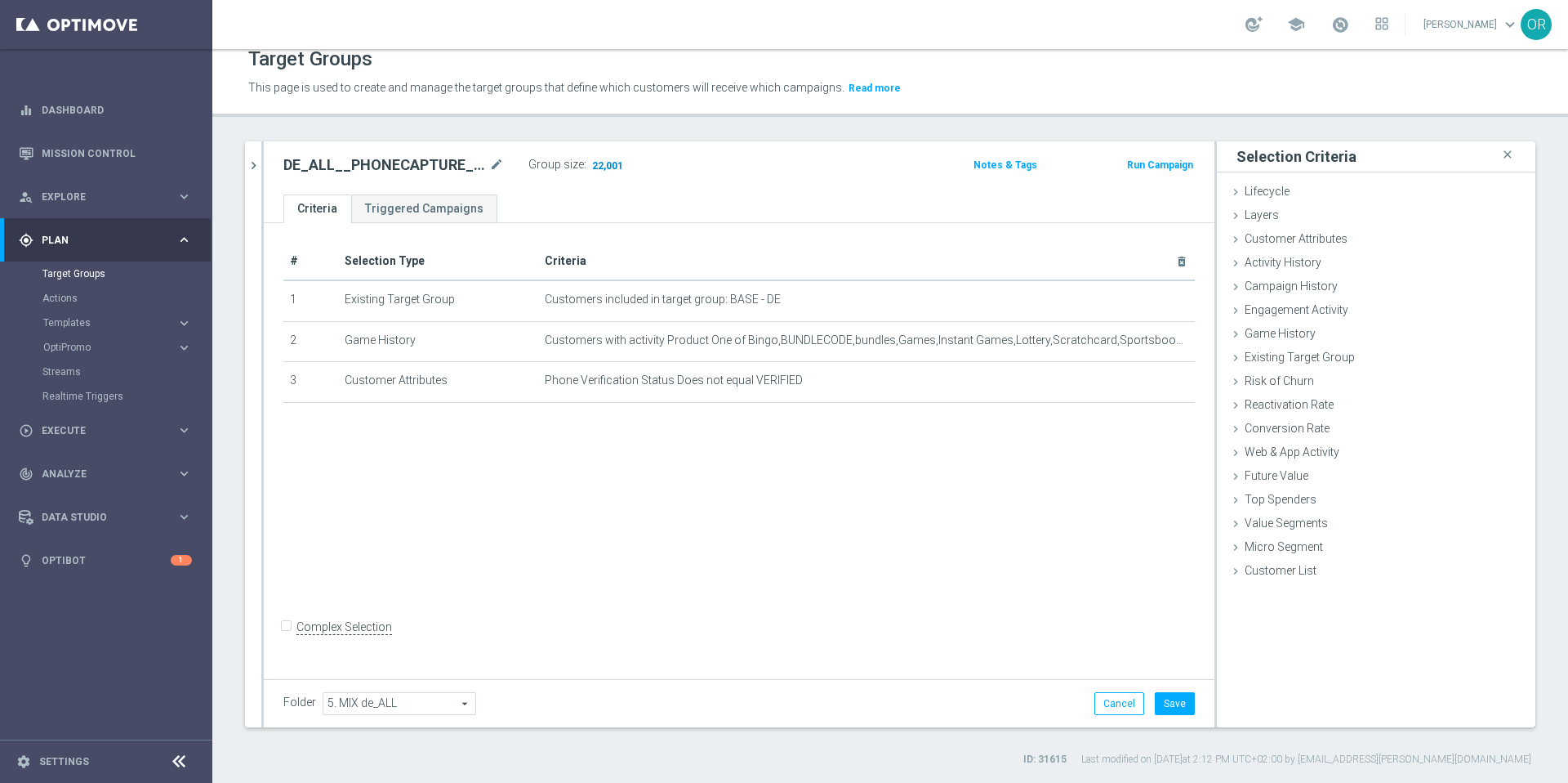
click at [610, 164] on span "22,001" at bounding box center [607, 167] width 34 height 16
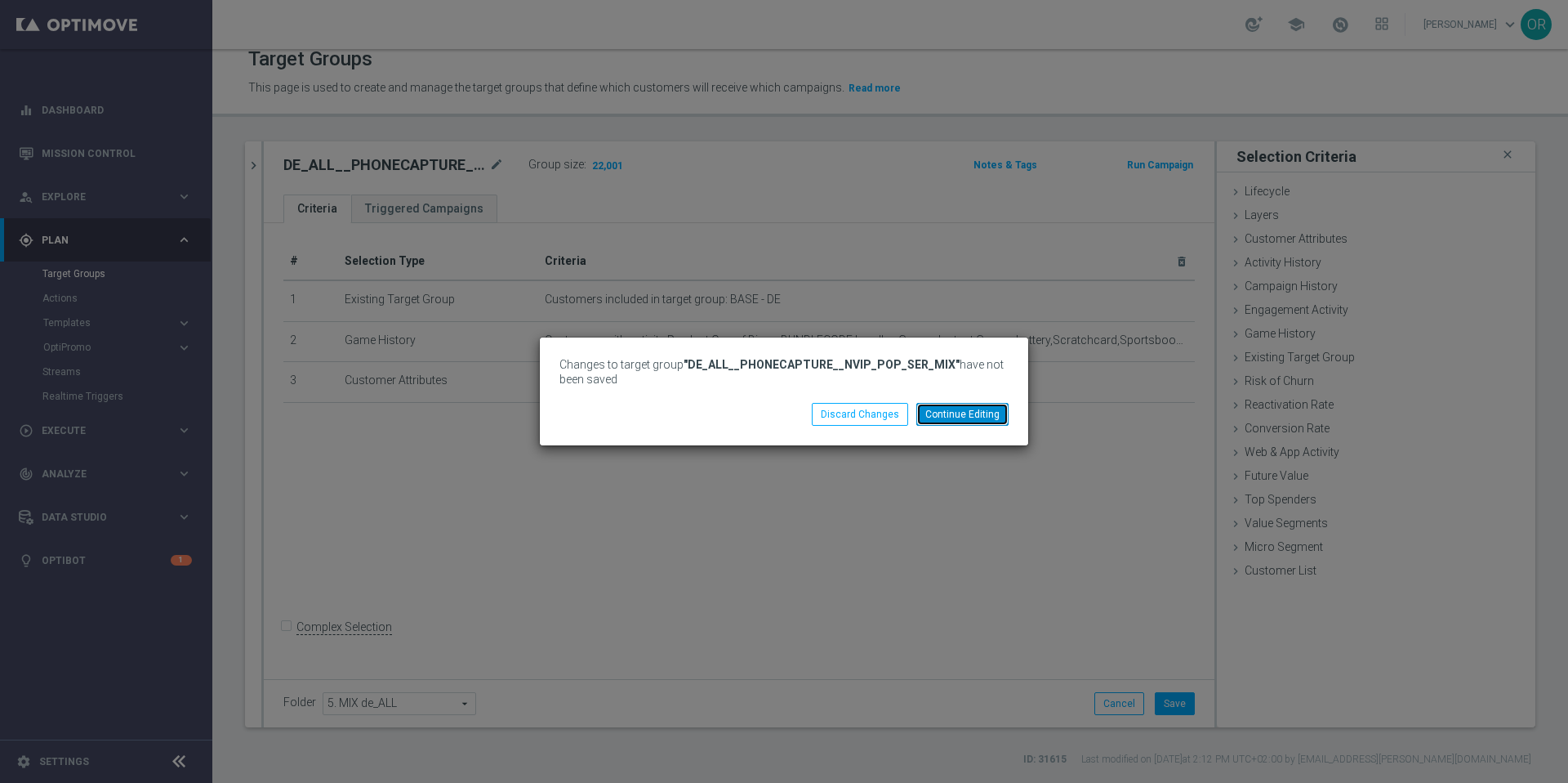
click at [968, 419] on button "Continue Editing" at bounding box center [962, 414] width 92 height 23
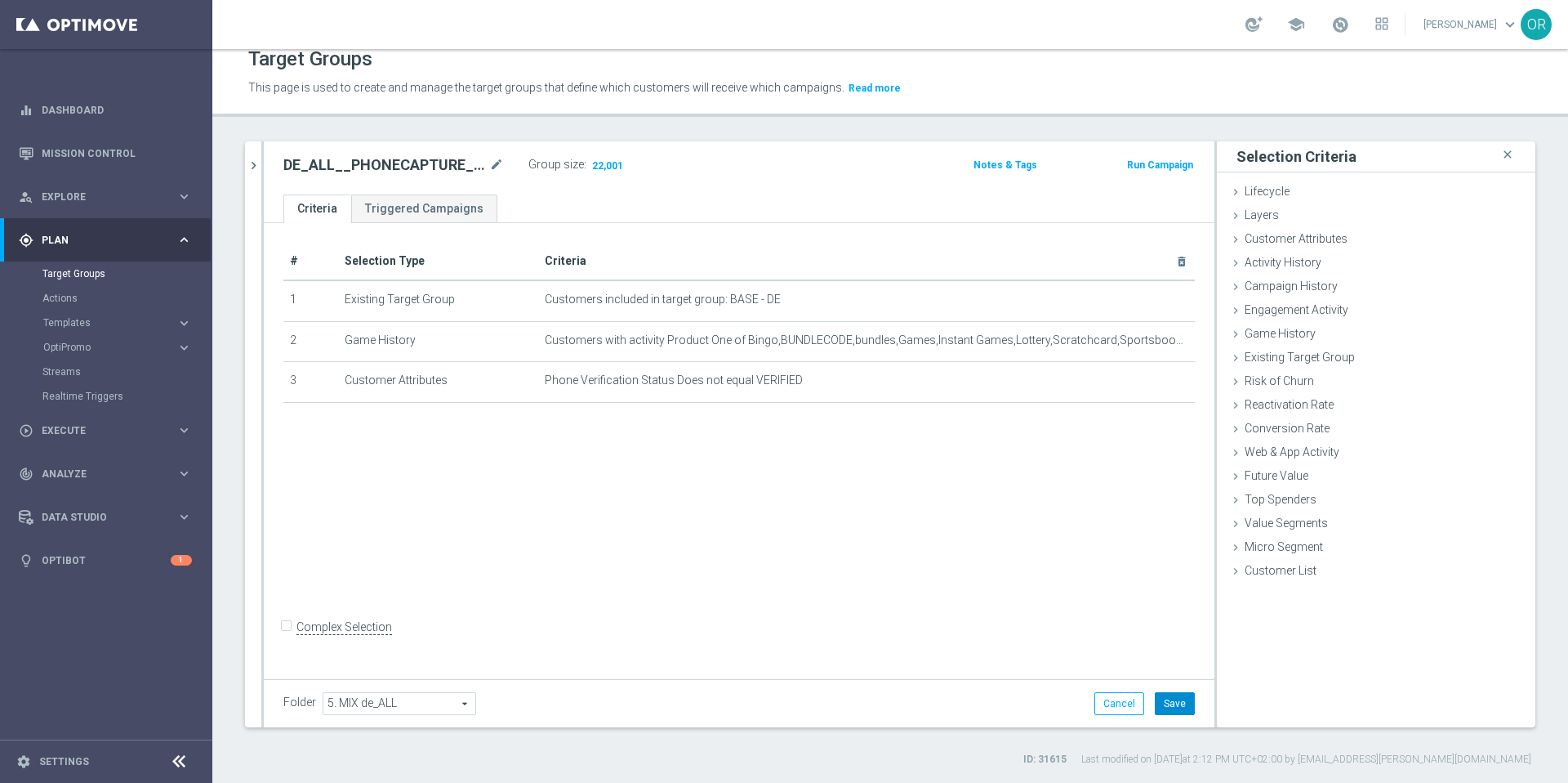
click at [1154, 705] on button "Save" at bounding box center [1174, 703] width 40 height 23
click at [603, 164] on span "22,001" at bounding box center [607, 167] width 34 height 16
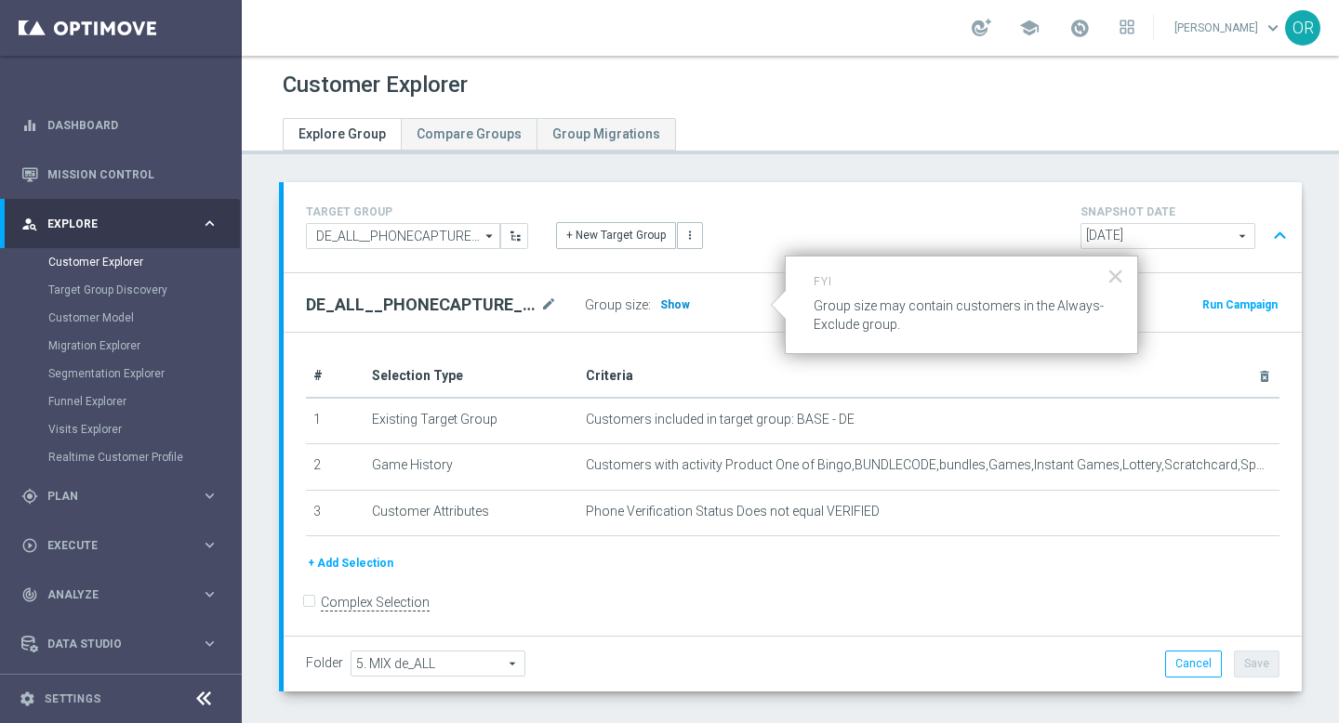
click at [675, 305] on span "Show" at bounding box center [675, 304] width 30 height 13
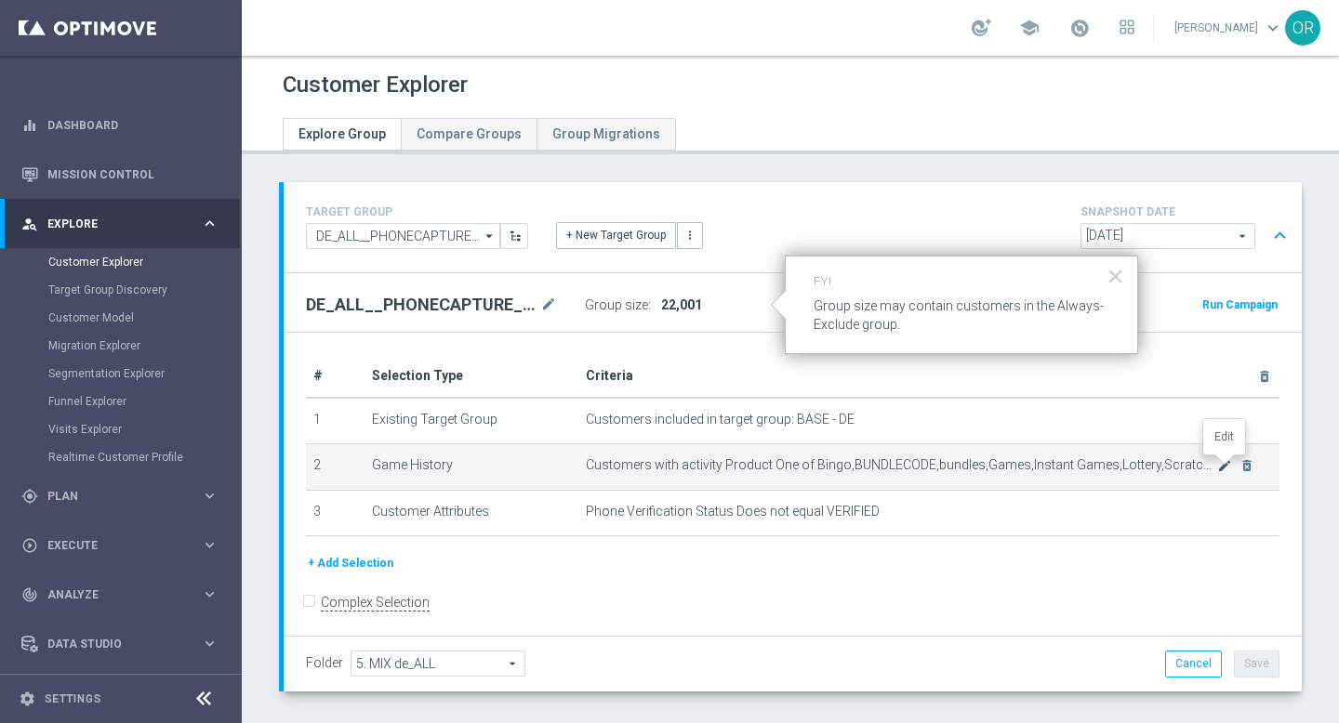
click at [1217, 467] on icon "mode_edit" at bounding box center [1224, 465] width 15 height 15
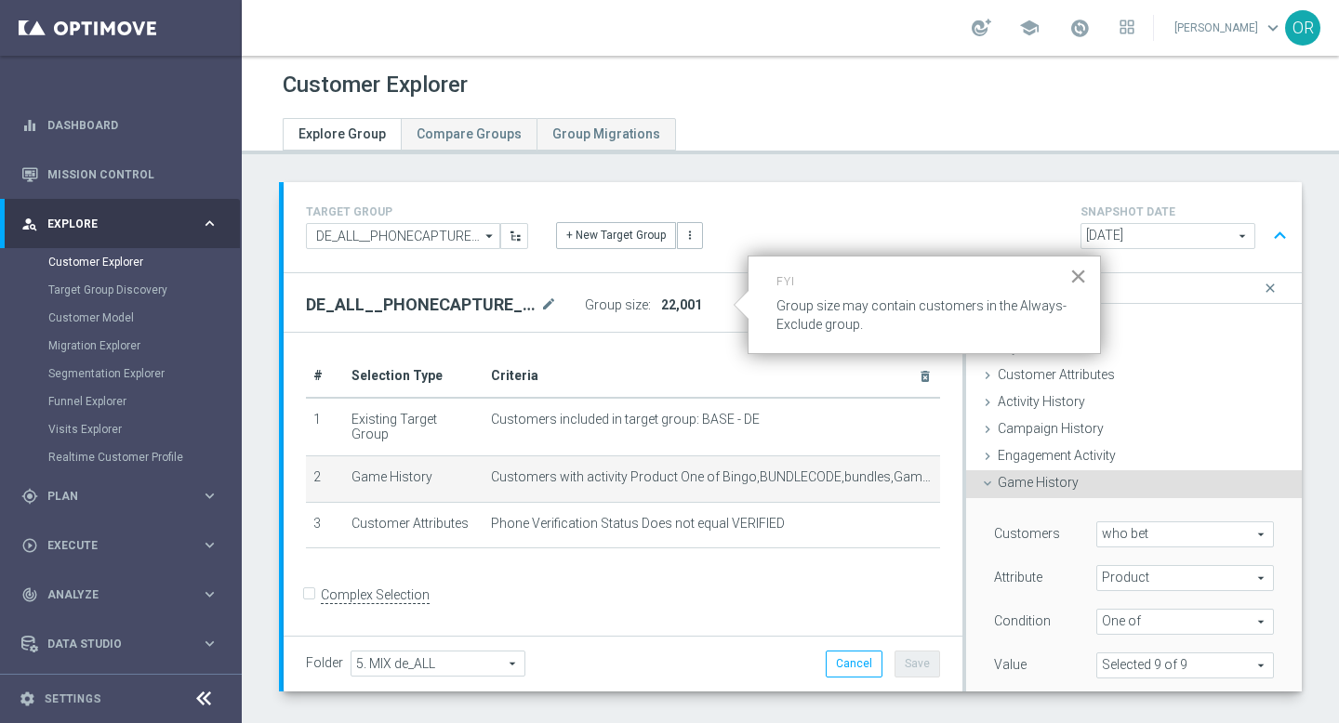
click at [1081, 273] on button "×" at bounding box center [1078, 276] width 18 height 30
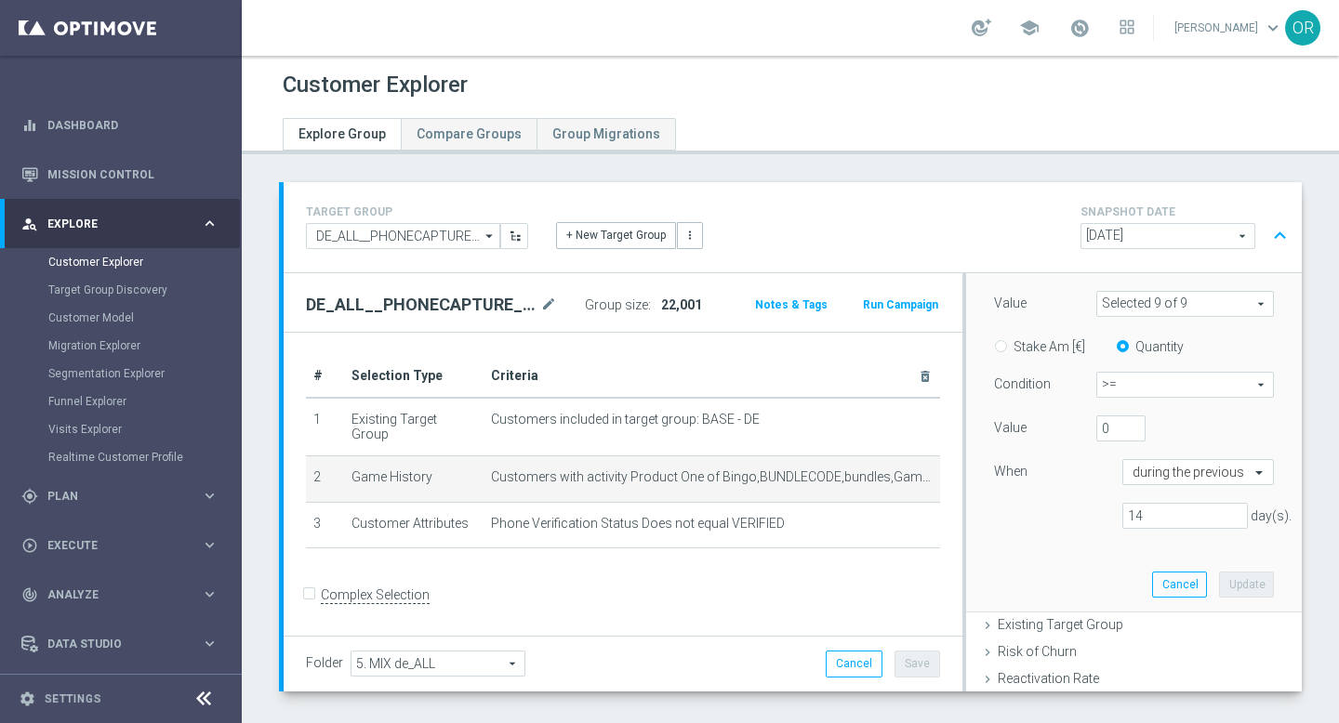
scroll to position [371, 0]
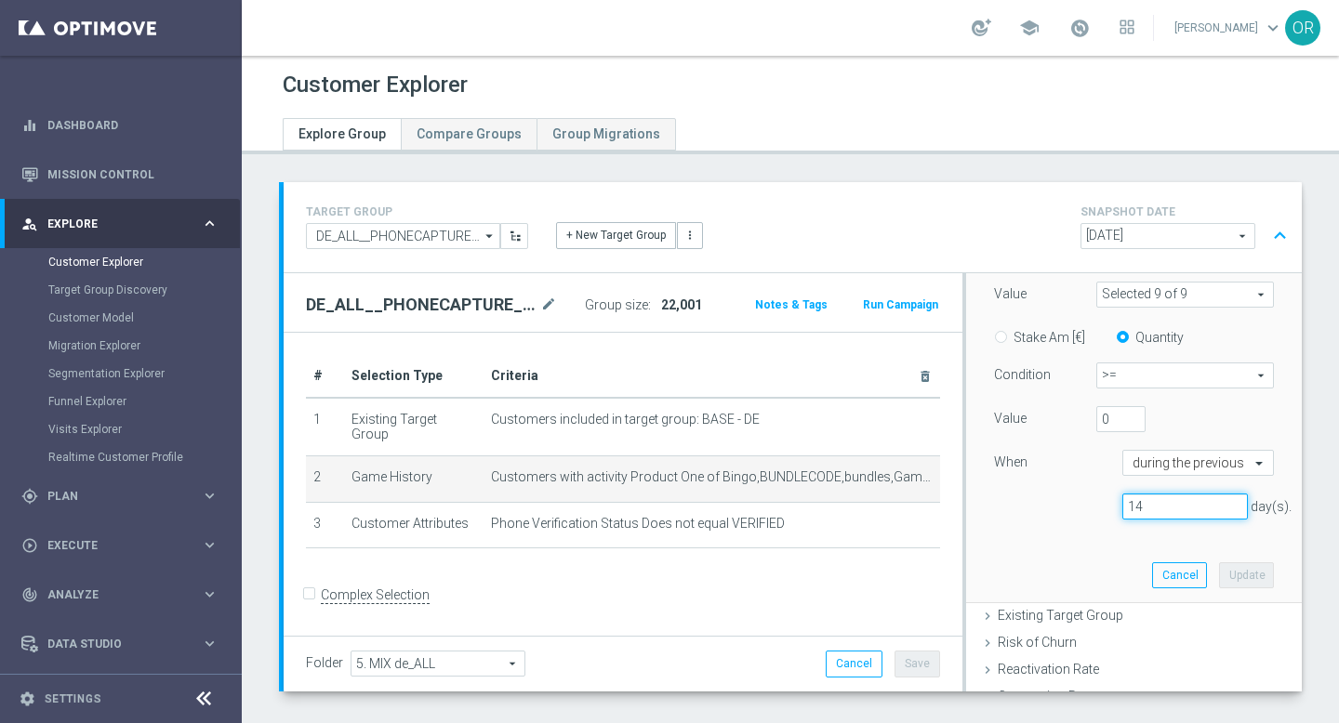
click at [1151, 508] on input "14" at bounding box center [1185, 507] width 126 height 26
type input "1"
type input "30"
click at [1247, 574] on button "Update" at bounding box center [1246, 575] width 55 height 26
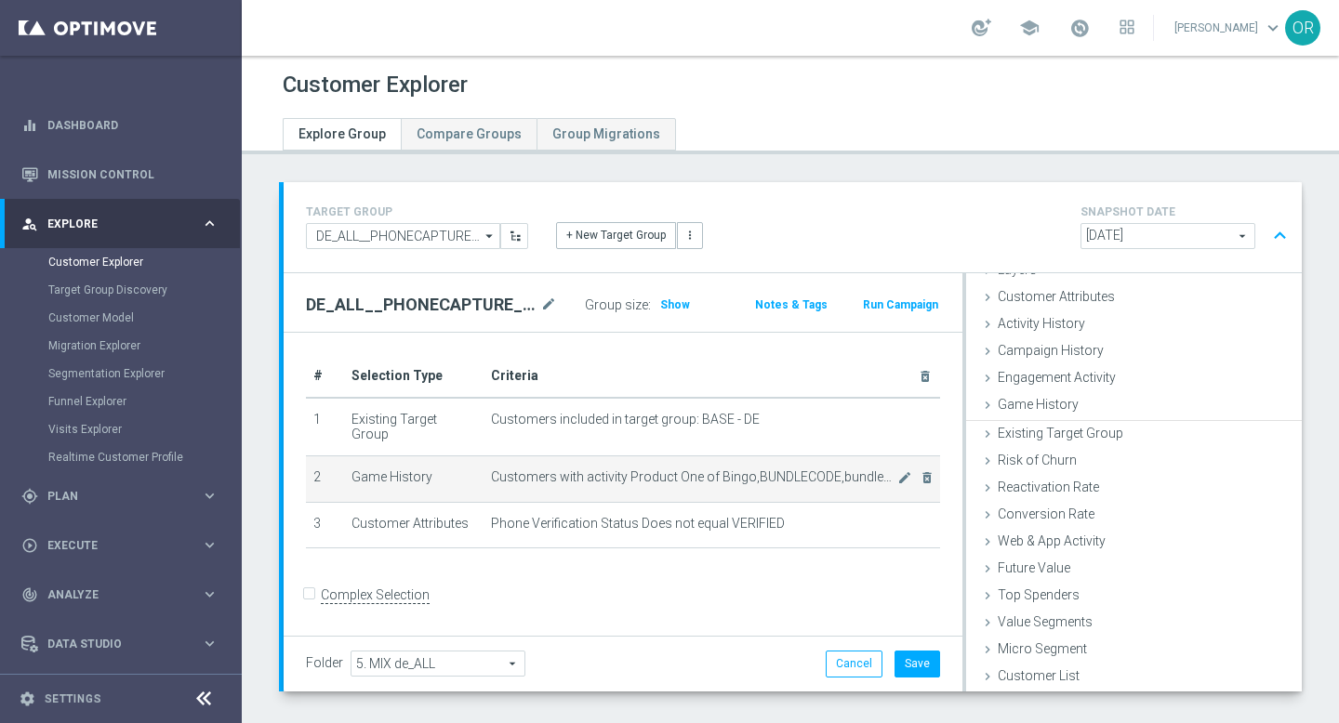
scroll to position [76, 0]
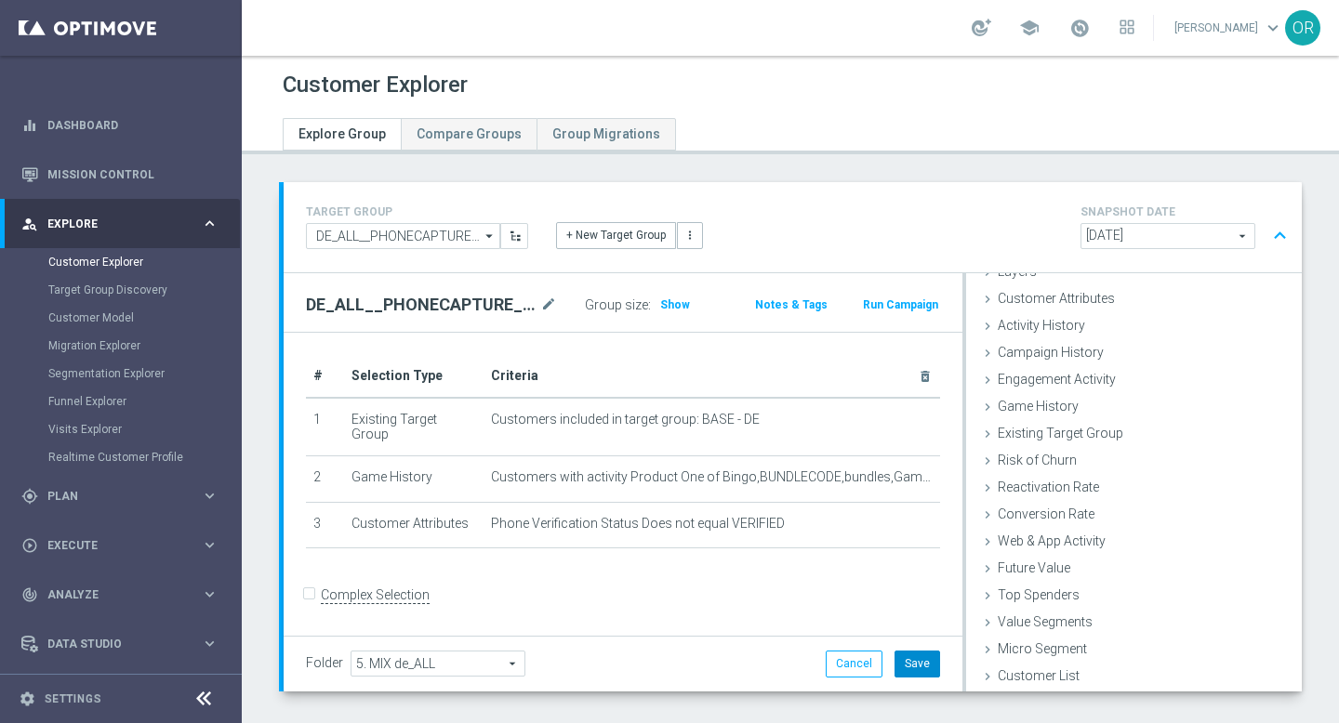
click at [917, 666] on button "Save" at bounding box center [917, 664] width 46 height 26
click at [677, 303] on span "Show" at bounding box center [675, 304] width 30 height 13
